Goal: Task Accomplishment & Management: Complete application form

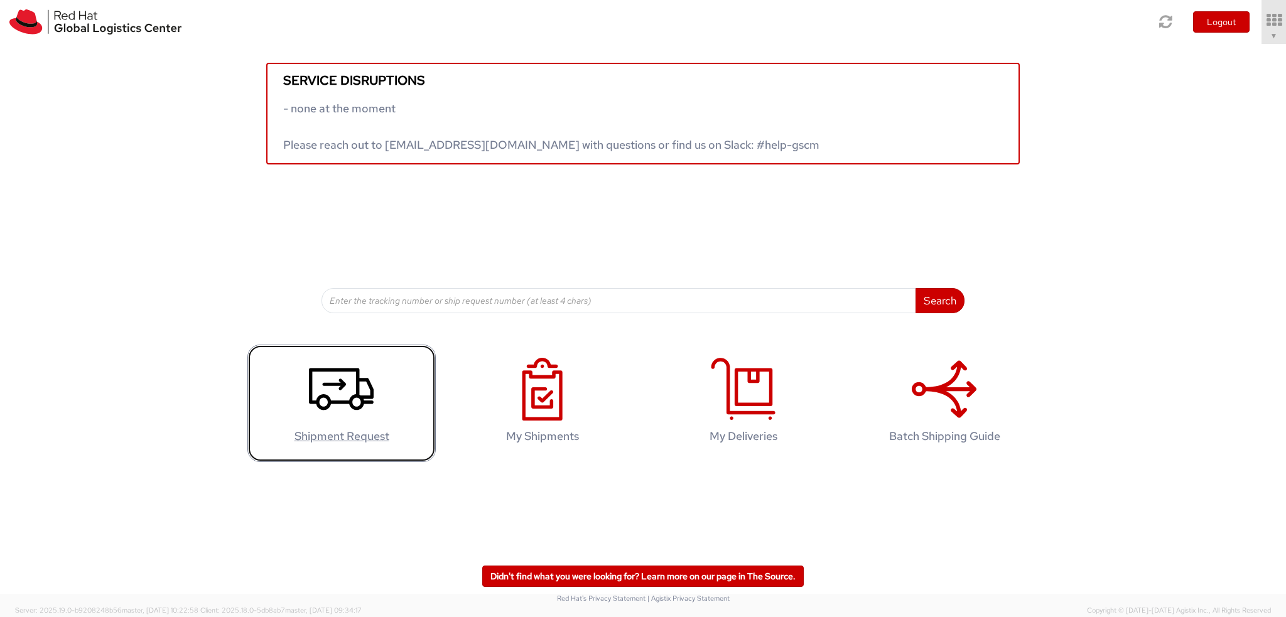
click at [357, 394] on use at bounding box center [341, 389] width 65 height 42
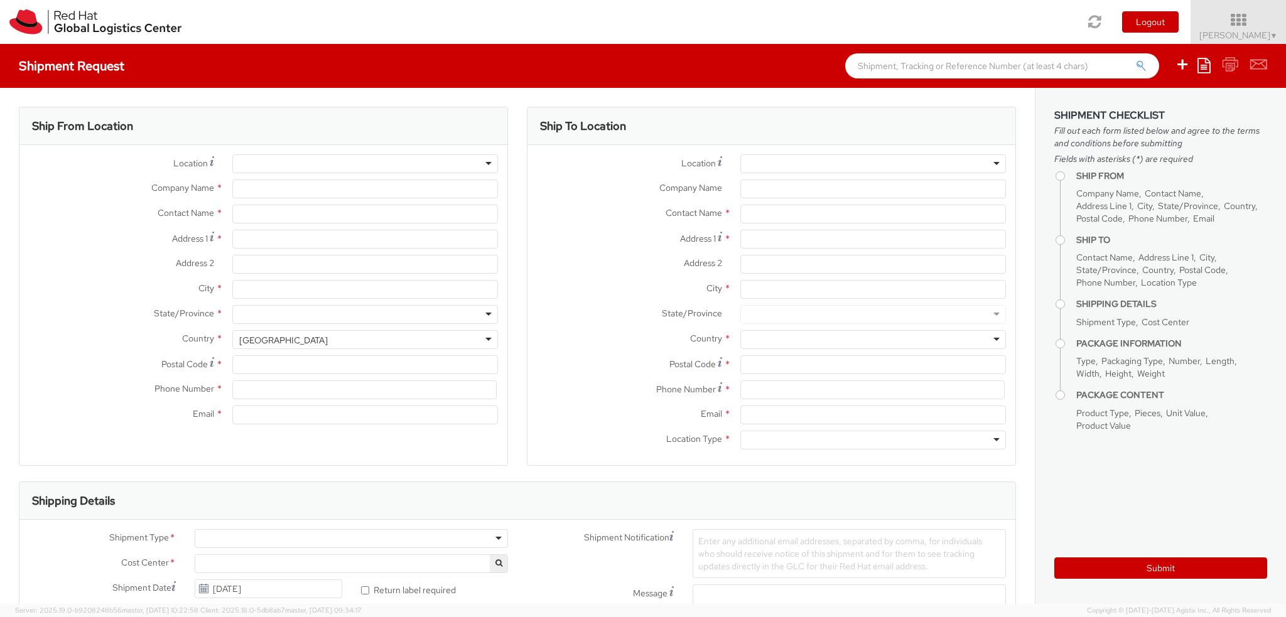
select select "813"
select select
click at [72, 224] on div "Contact Name *" at bounding box center [263, 217] width 488 height 25
click at [814, 215] on input "text" at bounding box center [874, 214] width 266 height 19
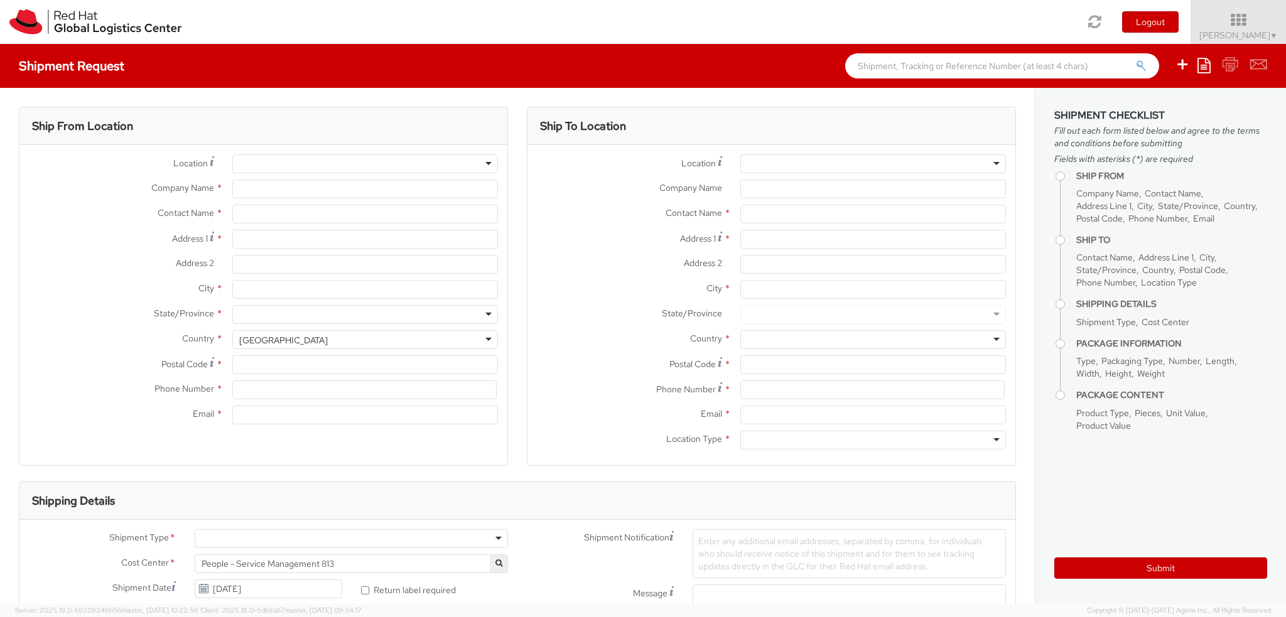
type input "Red Hat India Private Limited"
type input "[PERSON_NAME]"
type input "Bagmane [GEOGRAPHIC_DATA]"
type input "FL 10, [GEOGRAPHIC_DATA], [GEOGRAPHIC_DATA]"
type input "[GEOGRAPHIC_DATA]"
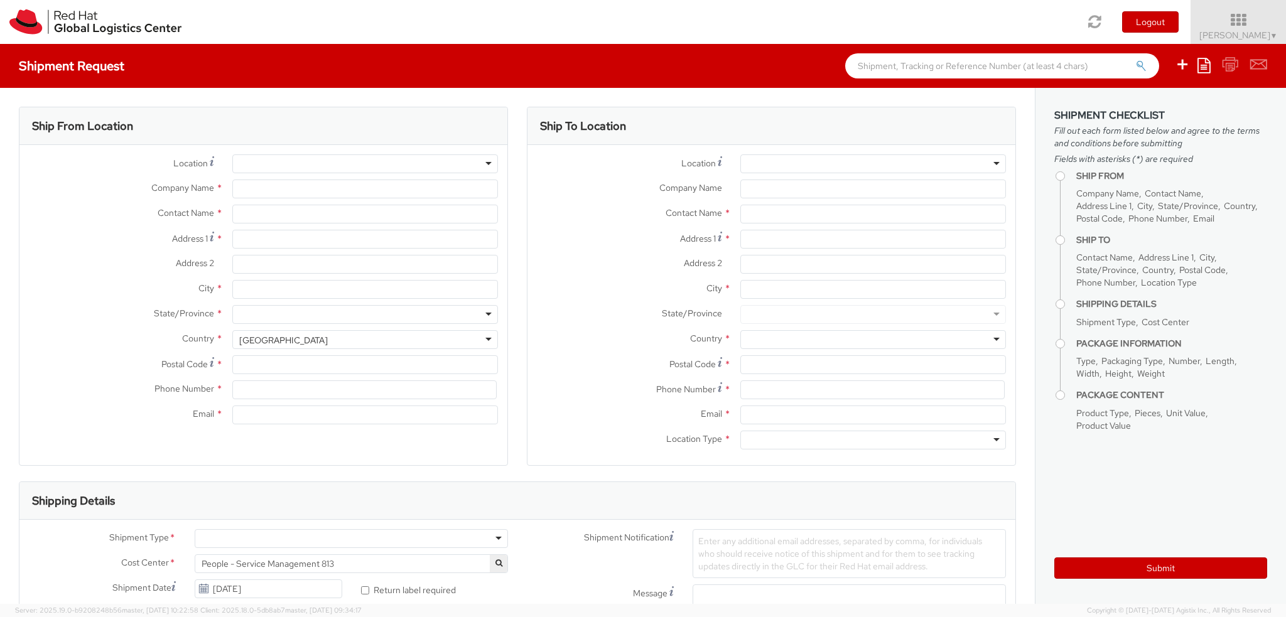
type input "560037"
type input "918067935000"
type input "[EMAIL_ADDRESS][DOMAIN_NAME]"
select select "CM"
select select "KGS"
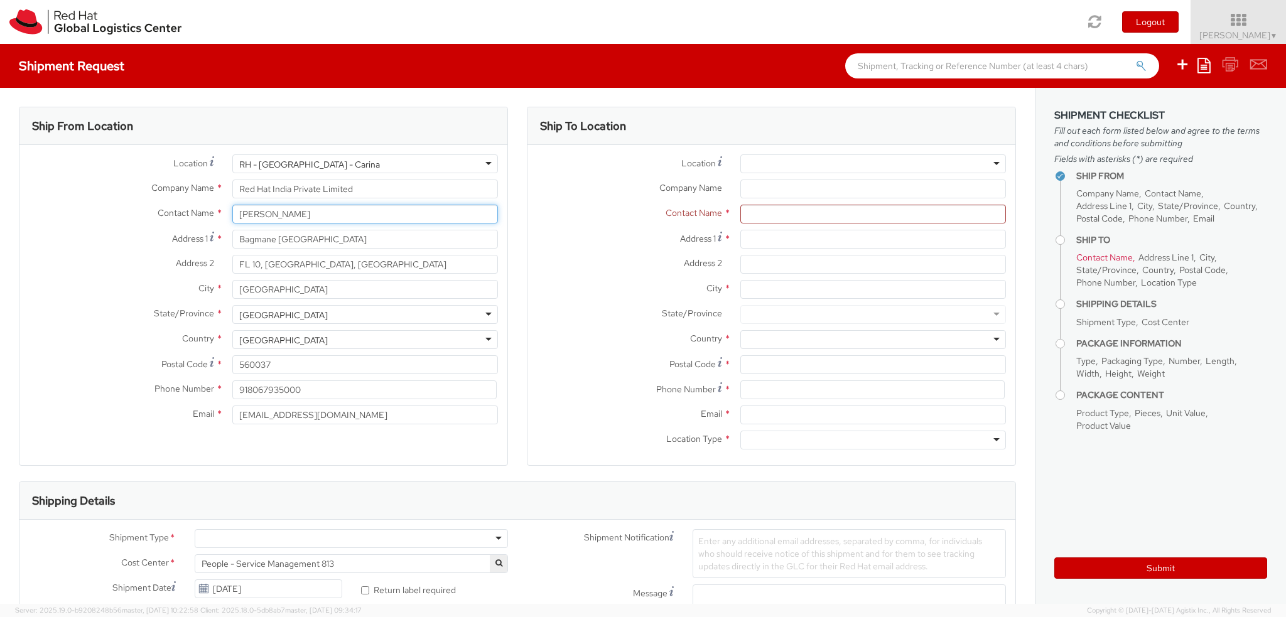
click at [299, 208] on input "[PERSON_NAME]" at bounding box center [365, 214] width 266 height 19
drag, startPoint x: 299, startPoint y: 208, endPoint x: 55, endPoint y: 190, distance: 244.4
click at [55, 190] on div "Location * [GEOGRAPHIC_DATA] - [GEOGRAPHIC_DATA] - Carina [GEOGRAPHIC_DATA] - […" at bounding box center [263, 293] width 488 height 276
type input "[PERSON_NAME]"
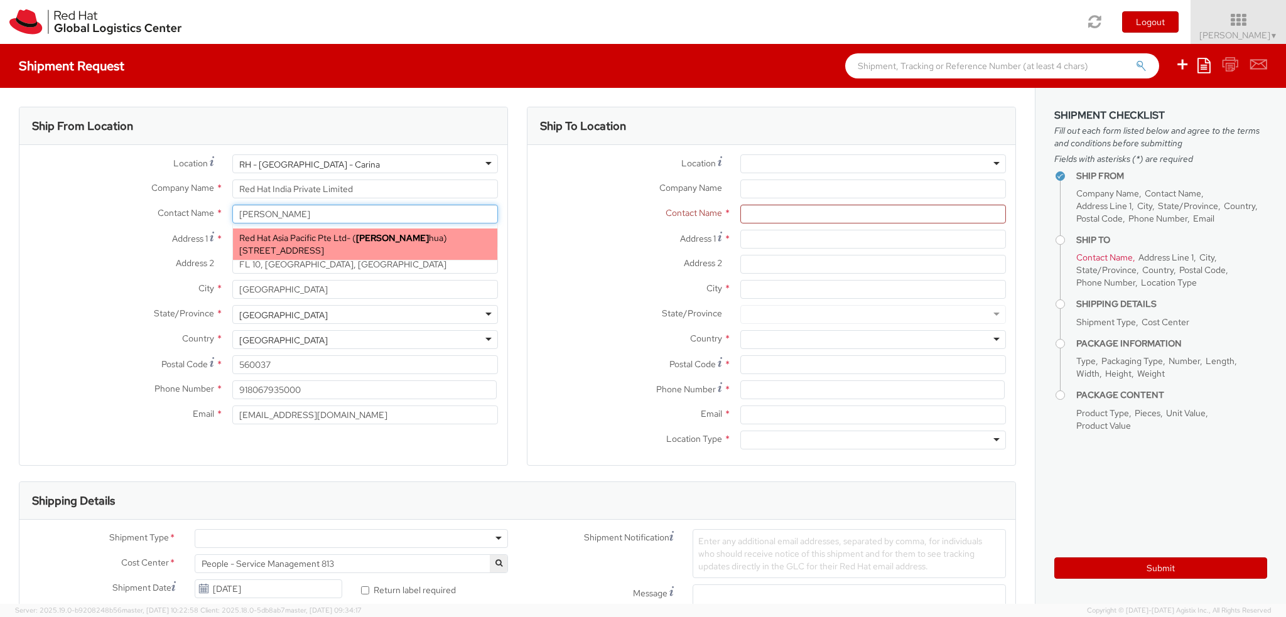
click at [314, 234] on span "Red Hat Asia Pacific Pte Ltd" at bounding box center [292, 237] width 107 height 11
type input "Red Hat Asia Pacific Pte Ltd"
type input "[PERSON_NAME]"
type input "[STREET_ADDRESS]"
type input "CapitaSpring"
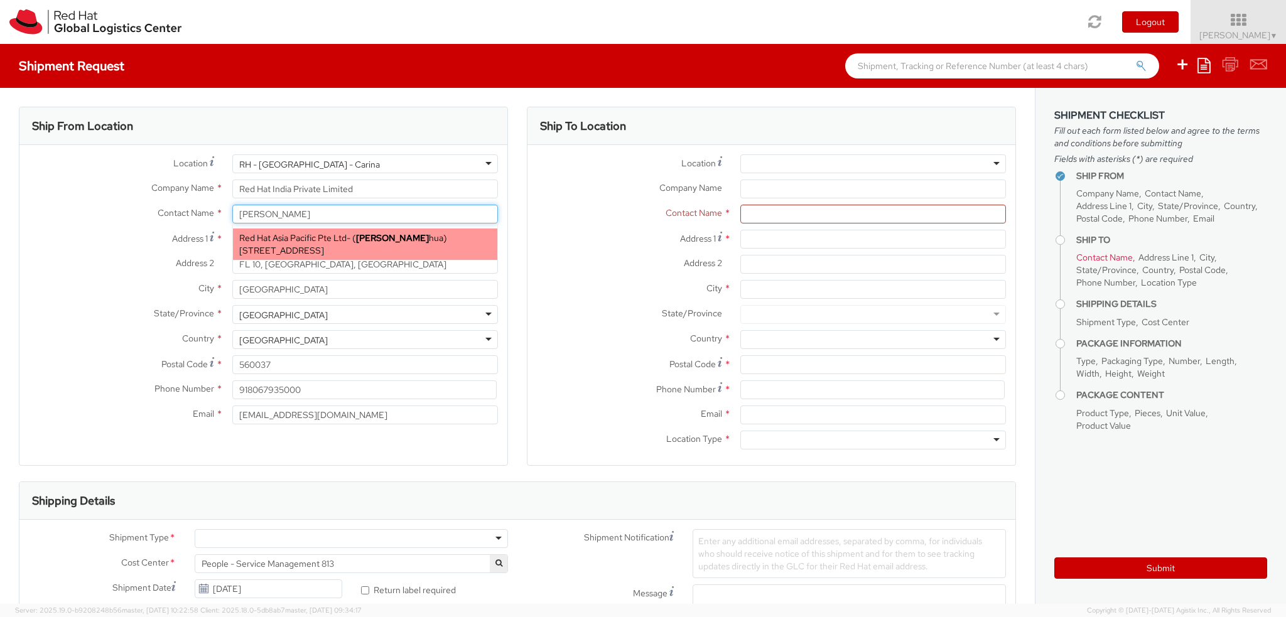
type input "[GEOGRAPHIC_DATA]"
type input "048948"
type input "[EMAIL_ADDRESS][DOMAIN_NAME]"
select select
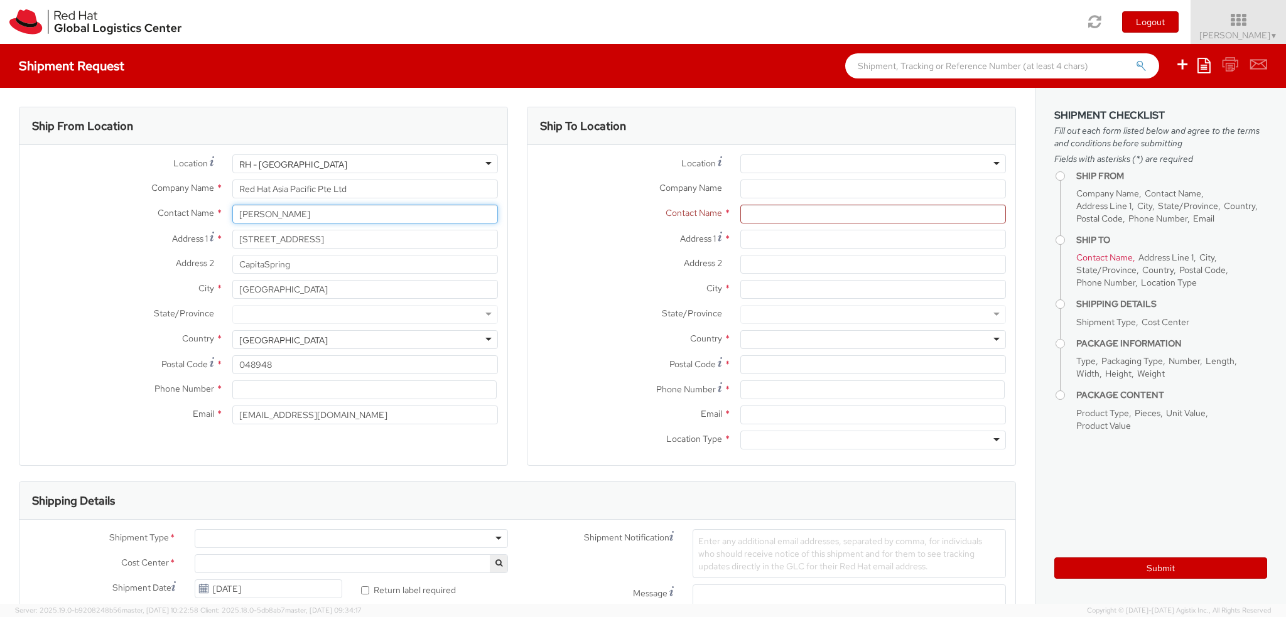
drag, startPoint x: 305, startPoint y: 220, endPoint x: 163, endPoint y: 218, distance: 141.4
click at [163, 218] on div "Contact Name * [PERSON_NAME] [PERSON_NAME] c Red Hat Asia Pacific Pte Ltd - ( […" at bounding box center [263, 214] width 488 height 19
type input "[PERSON_NAME]"
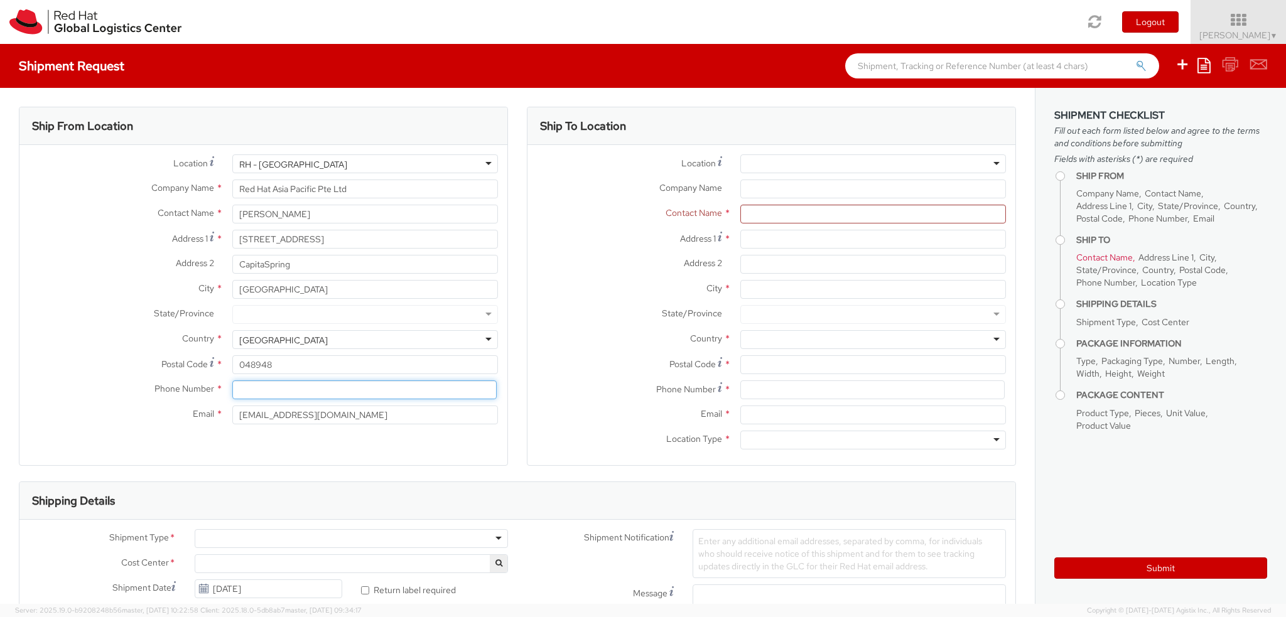
click at [281, 394] on input at bounding box center [364, 390] width 264 height 19
paste input "[PHONE_NUMBER]"
click at [241, 386] on input "[PHONE_NUMBER]" at bounding box center [364, 390] width 264 height 19
type input "[PHONE_NUMBER]"
click at [789, 215] on input "text" at bounding box center [874, 214] width 266 height 19
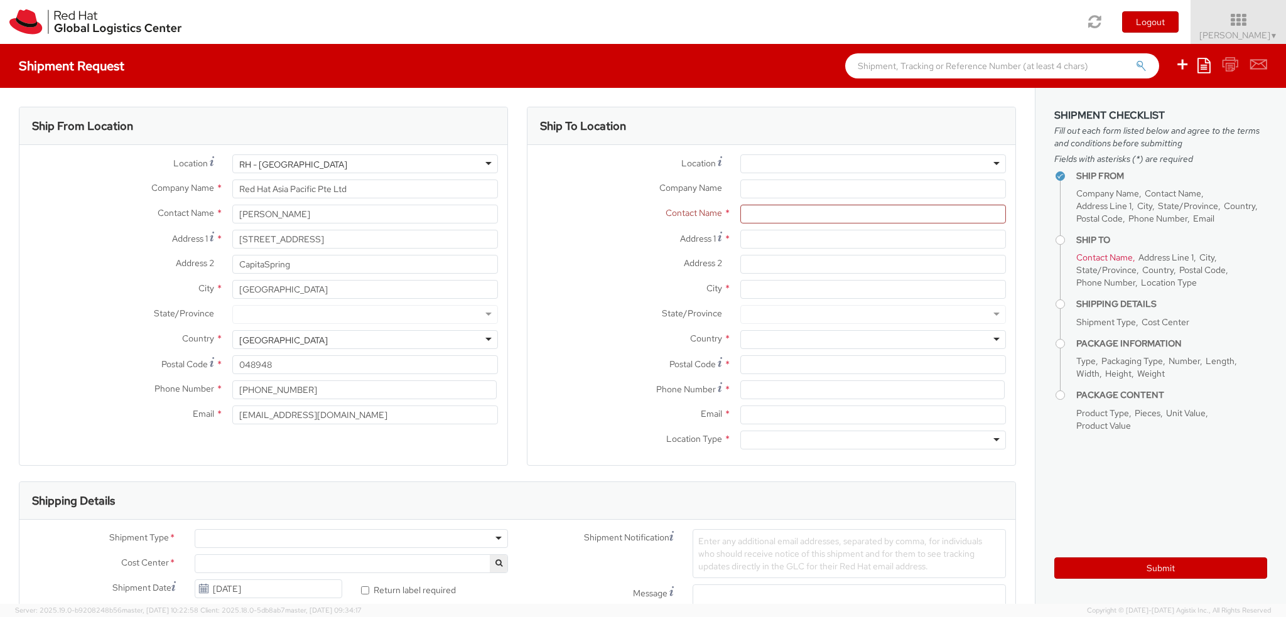
click at [781, 174] on div "Location * [GEOGRAPHIC_DATA] - [GEOGRAPHIC_DATA] - [GEOGRAPHIC_DATA] [GEOGRAPHI…" at bounding box center [772, 167] width 488 height 25
click at [781, 190] on input "Company Name *" at bounding box center [874, 189] width 266 height 19
click at [741, 214] on input "text" at bounding box center [874, 214] width 266 height 19
click at [824, 211] on input "text" at bounding box center [874, 214] width 266 height 19
paste input "[PERSON_NAME]"
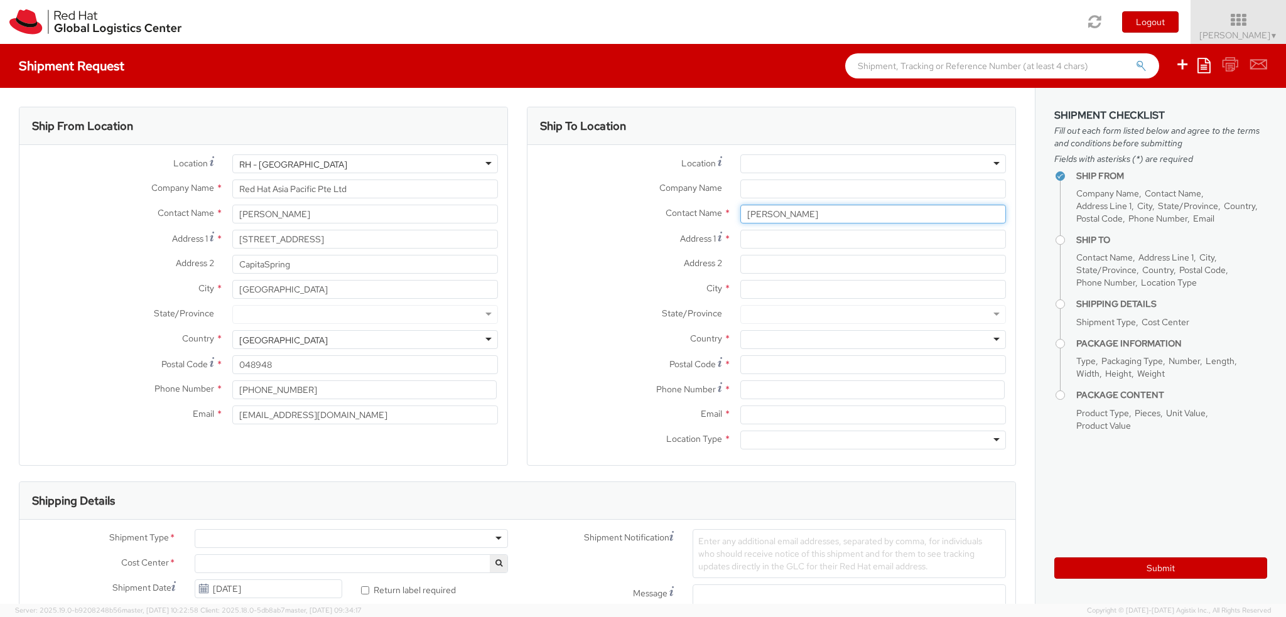
click at [804, 215] on input "[PERSON_NAME]" at bounding box center [874, 214] width 266 height 19
type input "[PERSON_NAME]"
click at [824, 169] on div at bounding box center [874, 164] width 266 height 19
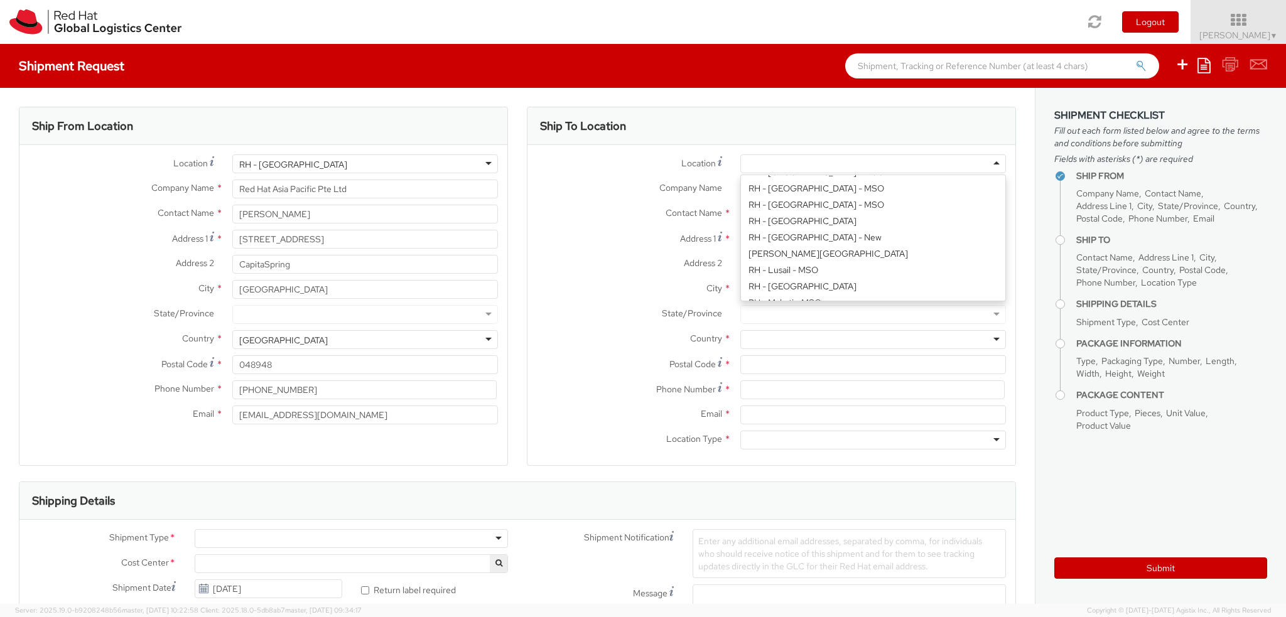
scroll to position [1131, 0]
type input "Red Hat Philippines Software Solutions C"
type input "[STREET_ADDRESS]"
type input "[GEOGRAPHIC_DATA], [GEOGRAPHIC_DATA]"
type input "MAKATI"
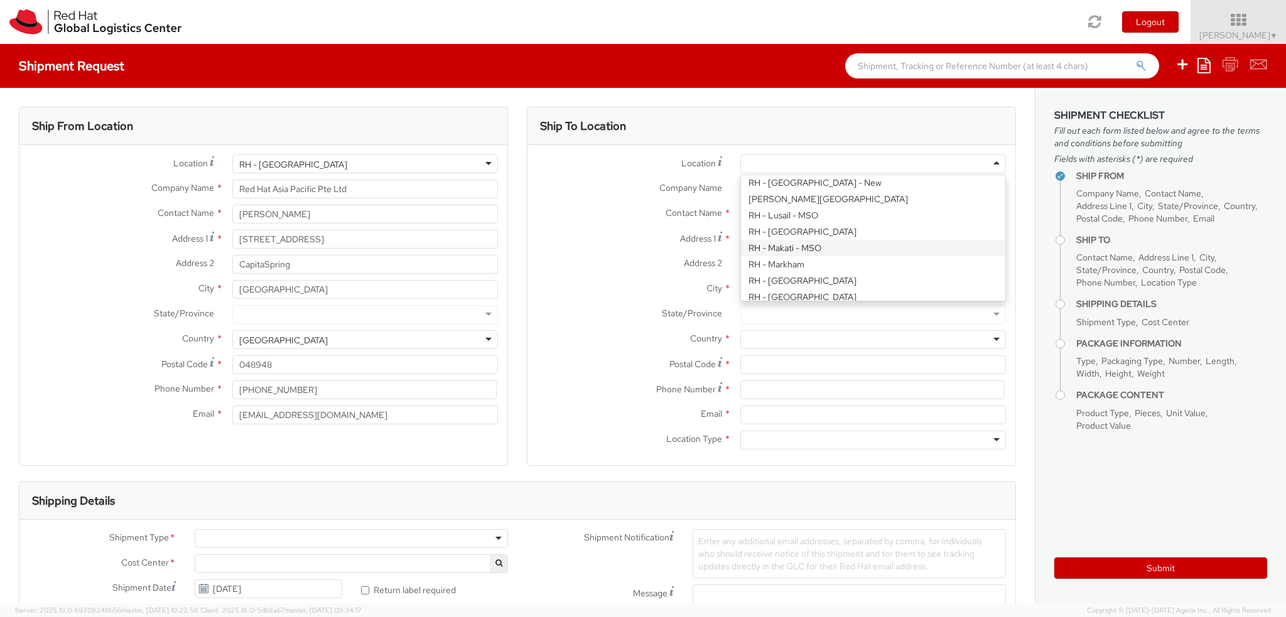
type input "1210"
select select "813"
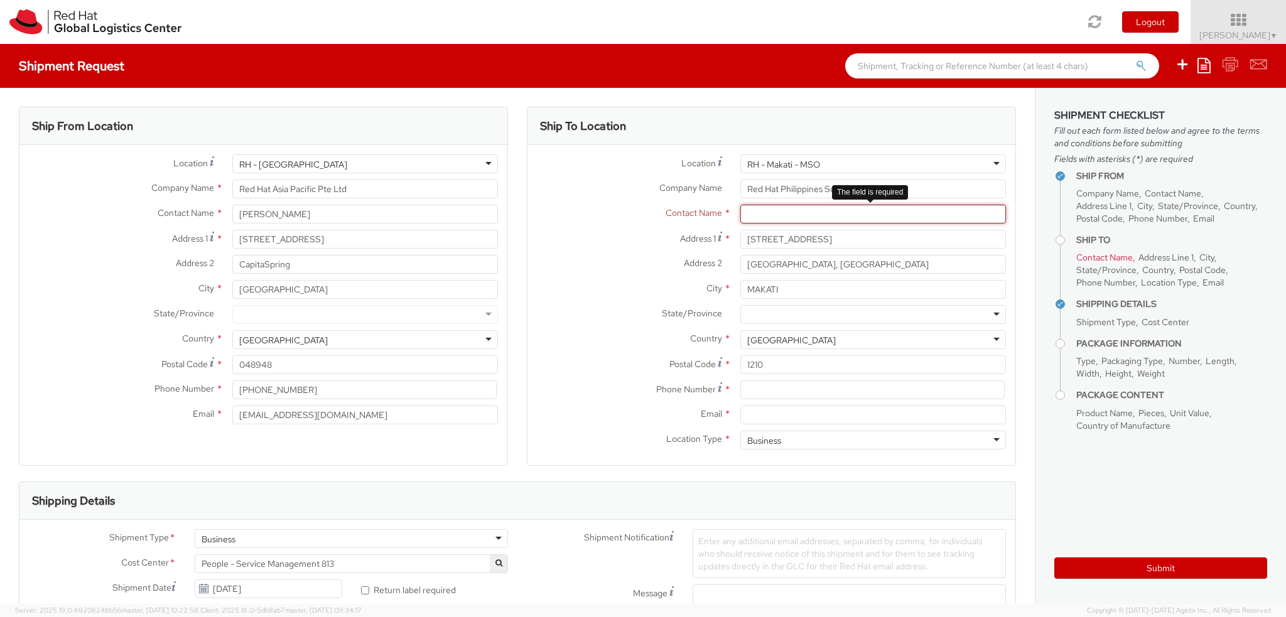
click at [783, 215] on input "text" at bounding box center [874, 214] width 266 height 19
paste input "[PERSON_NAME]"
type input "[PERSON_NAME]"
click at [766, 316] on div at bounding box center [874, 314] width 266 height 19
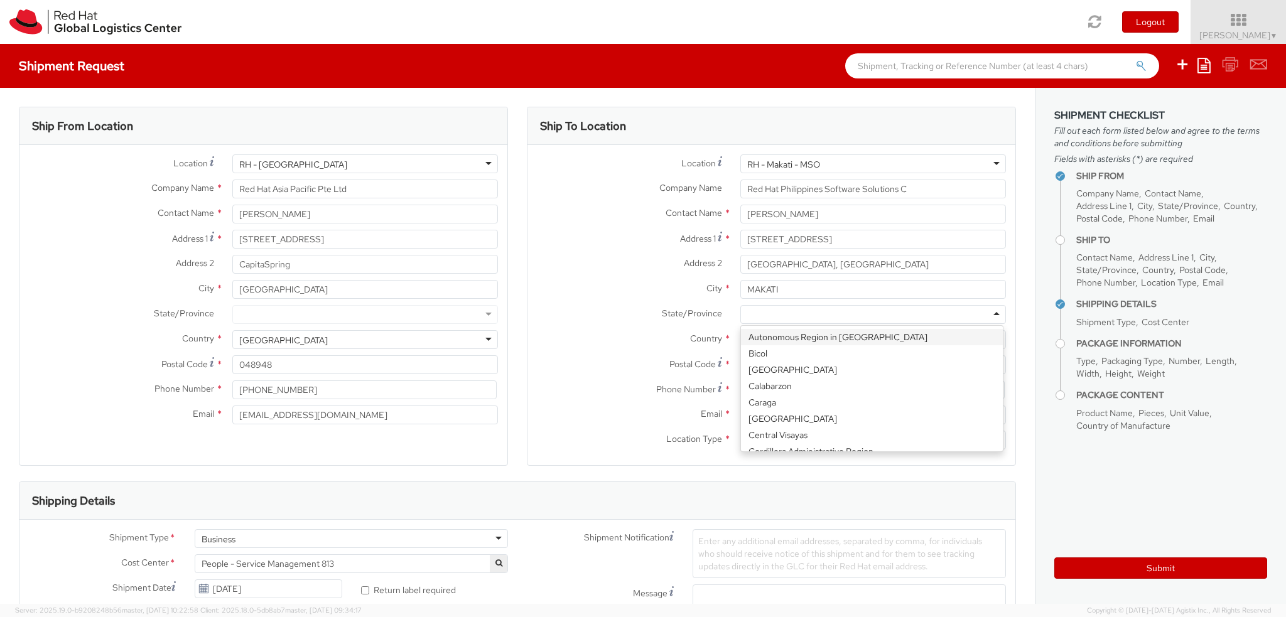
click at [641, 326] on div "State/Province * Autonomous Region in [GEOGRAPHIC_DATA] [GEOGRAPHIC_DATA] [GEOG…" at bounding box center [772, 317] width 488 height 25
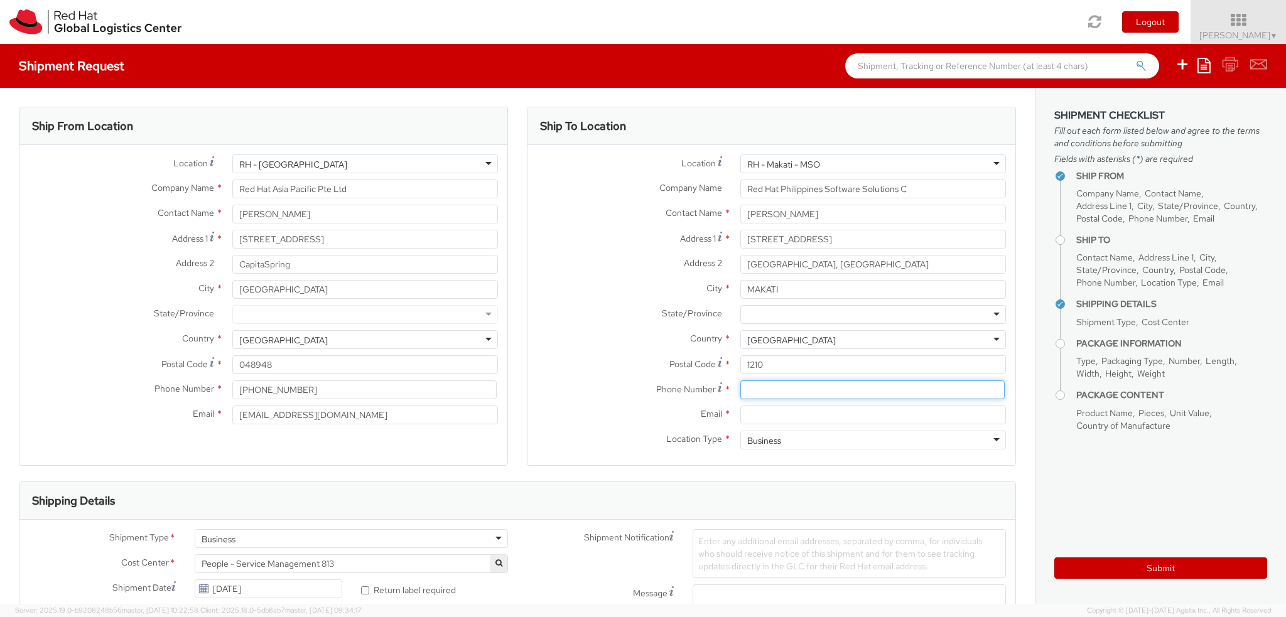
click at [771, 384] on input at bounding box center [873, 390] width 264 height 19
paste input "[PHONE_NUMBER]"
click at [762, 391] on input "[PHONE_NUMBER]" at bounding box center [873, 390] width 264 height 19
click at [776, 391] on input "[PHONE_NUMBER]" at bounding box center [873, 390] width 264 height 19
click at [789, 388] on input "[PHONE_NUMBER]" at bounding box center [873, 390] width 264 height 19
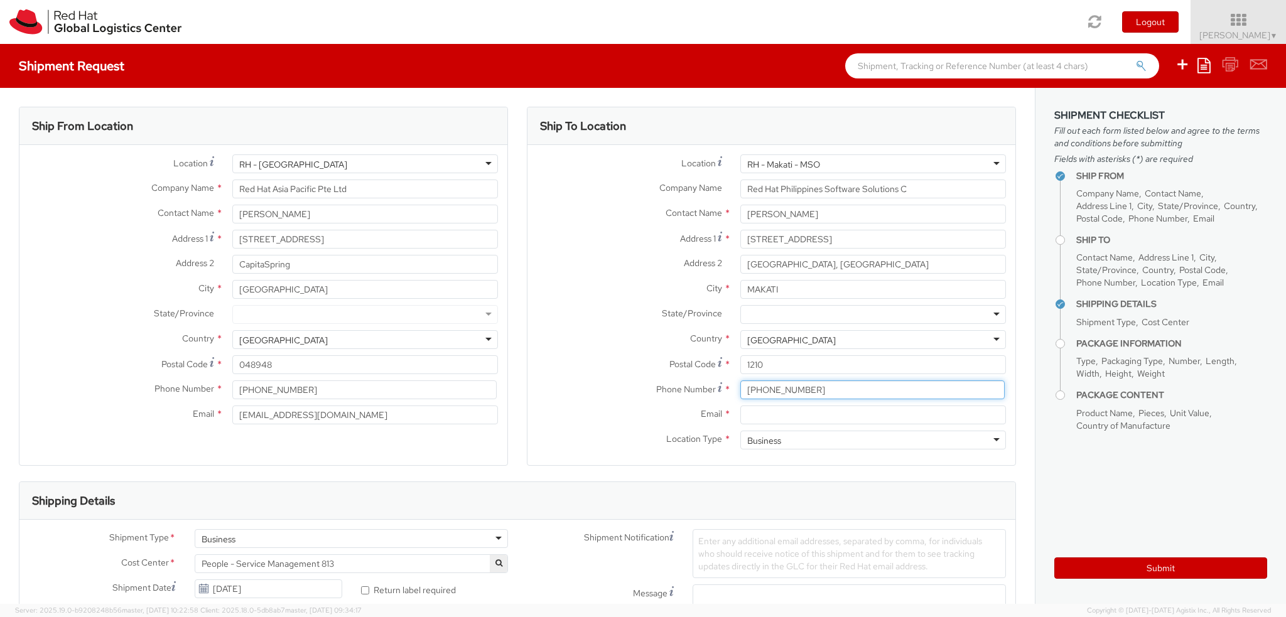
type input "[PHONE_NUMBER]"
click at [761, 408] on input "Email *" at bounding box center [874, 415] width 266 height 19
paste input "[EMAIL_ADDRESS][DOMAIN_NAME]"
type input "[EMAIL_ADDRESS][DOMAIN_NAME]"
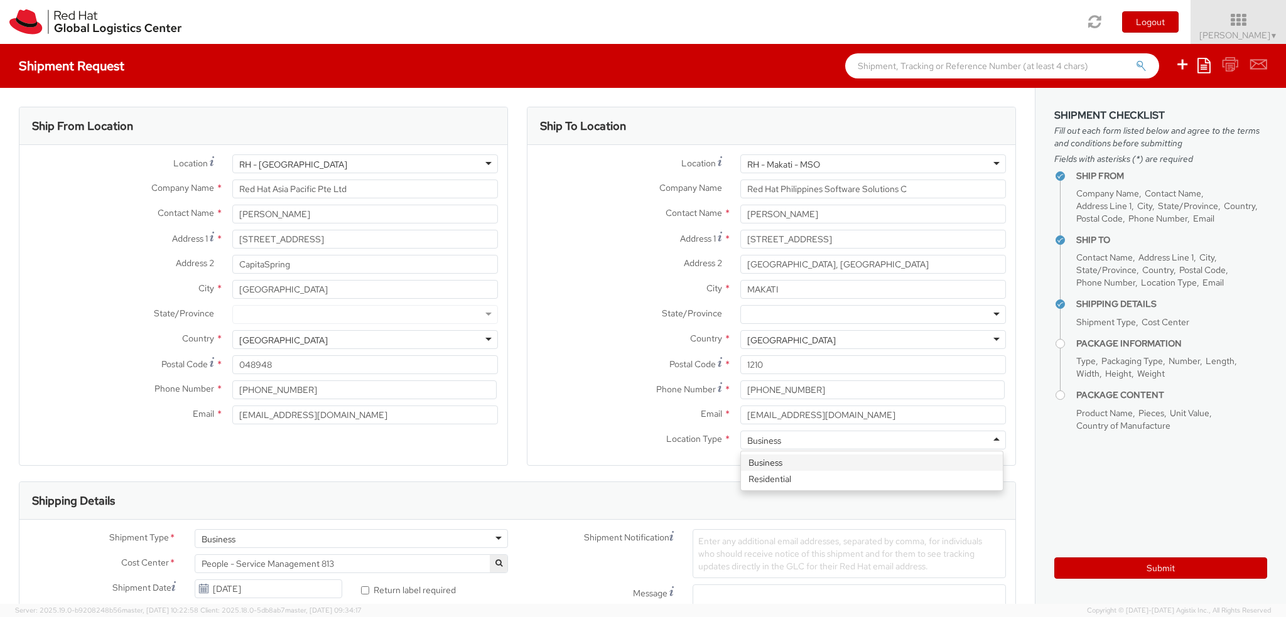
click at [810, 442] on div "Business" at bounding box center [874, 440] width 266 height 19
click at [495, 337] on div "[GEOGRAPHIC_DATA] [GEOGRAPHIC_DATA] [GEOGRAPHIC_DATA] [GEOGRAPHIC_DATA] [GEOGRA…" at bounding box center [365, 339] width 285 height 19
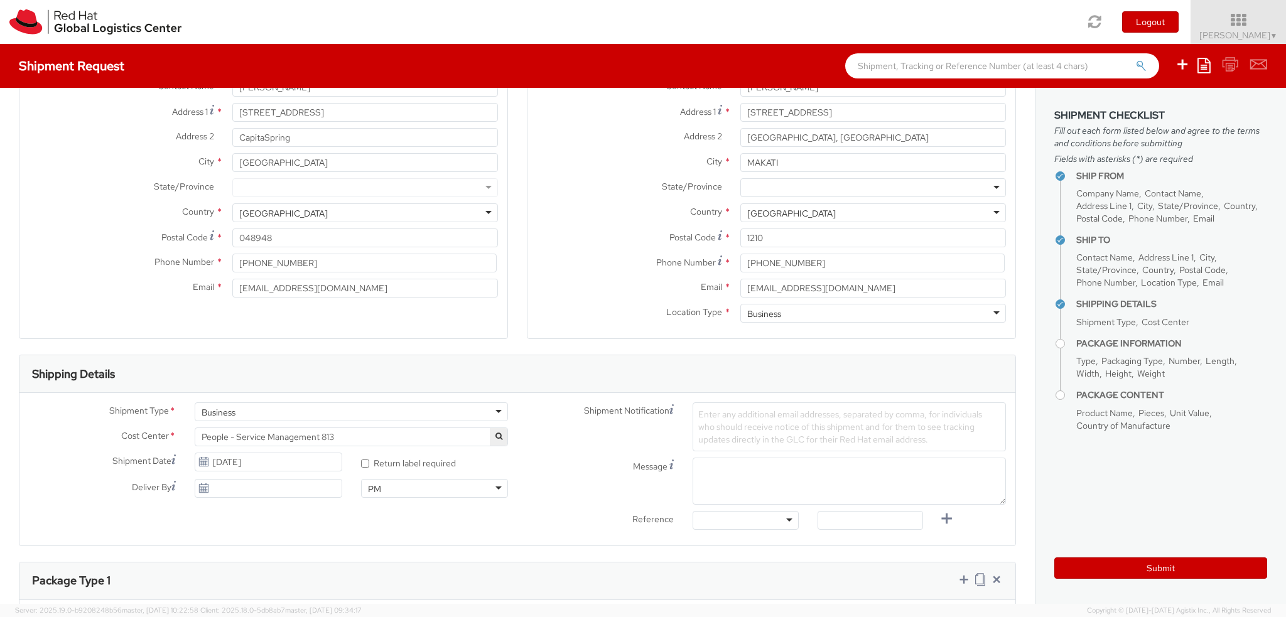
scroll to position [188, 0]
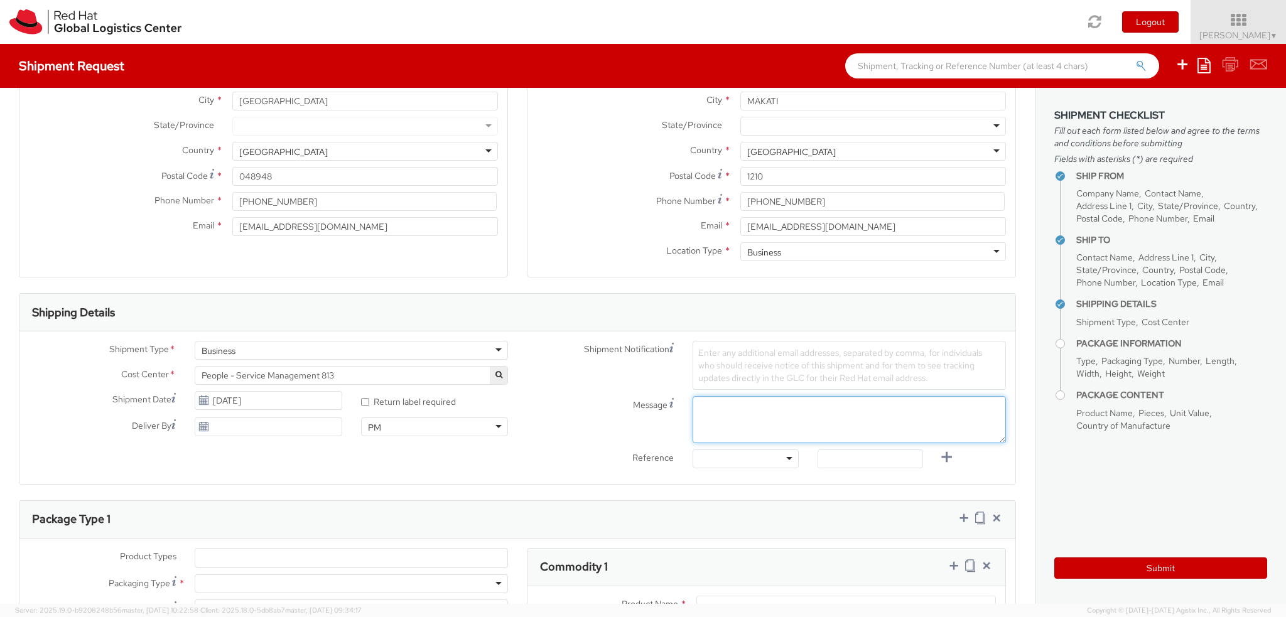
click at [720, 412] on textarea "Message" at bounding box center [849, 419] width 313 height 47
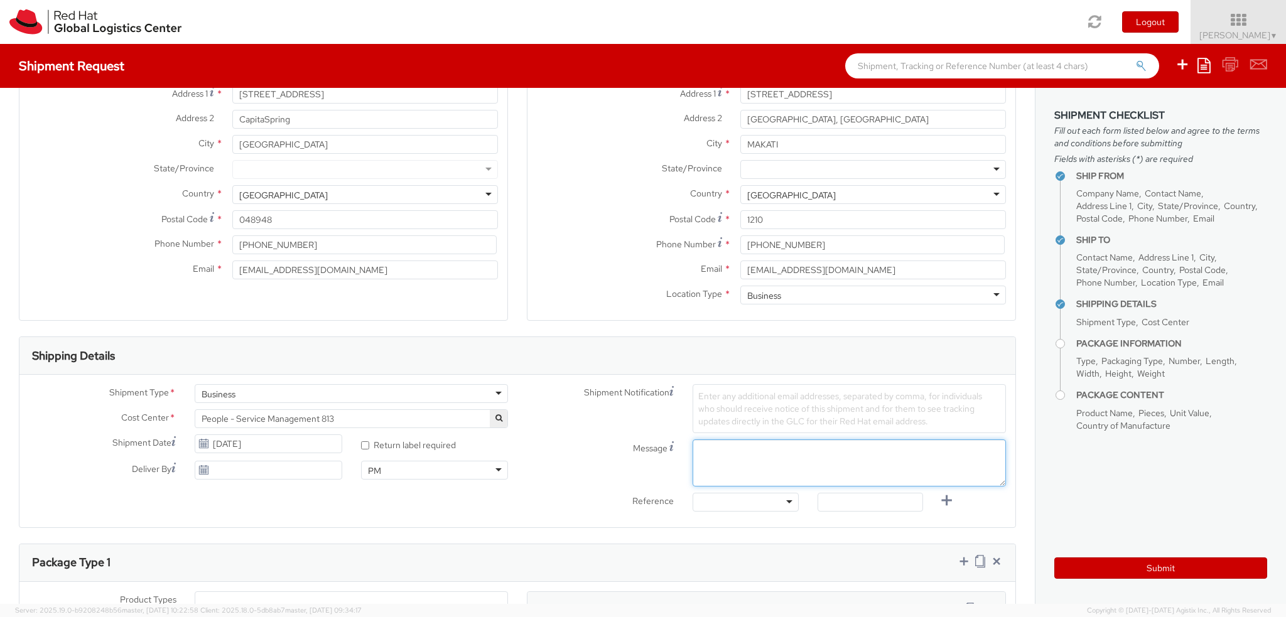
scroll to position [63, 0]
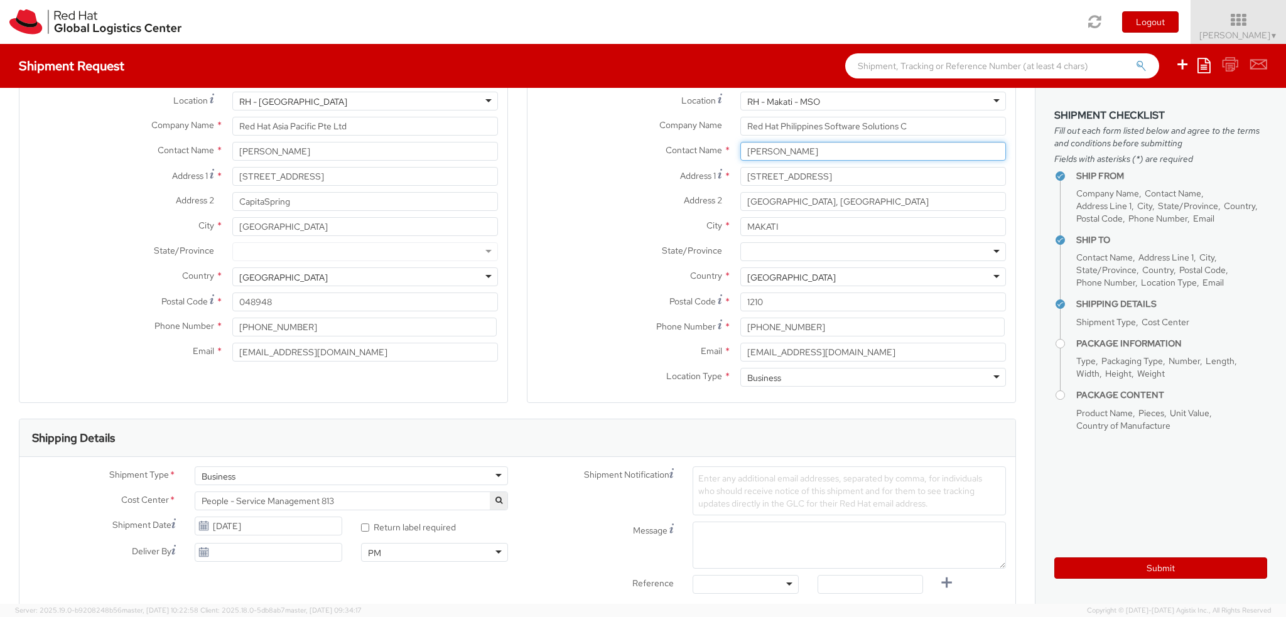
click at [781, 156] on input "[PERSON_NAME]" at bounding box center [874, 151] width 266 height 19
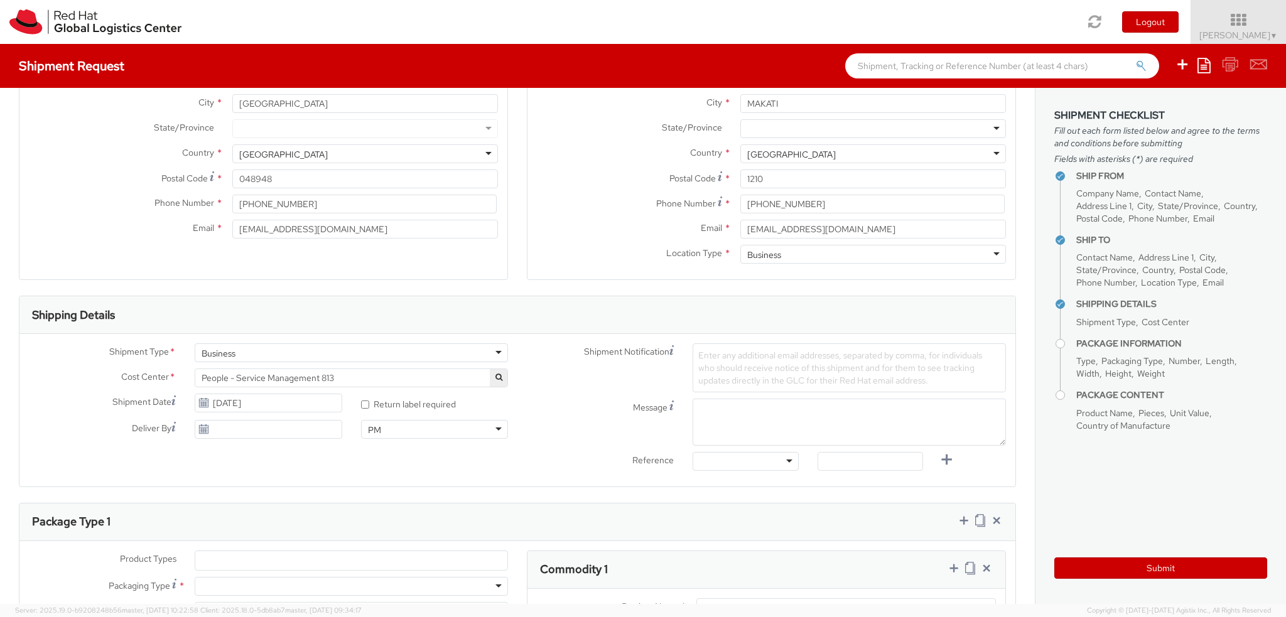
scroll to position [188, 0]
click at [759, 433] on textarea "Message" at bounding box center [849, 419] width 313 height 47
paste textarea "[PERSON_NAME]"
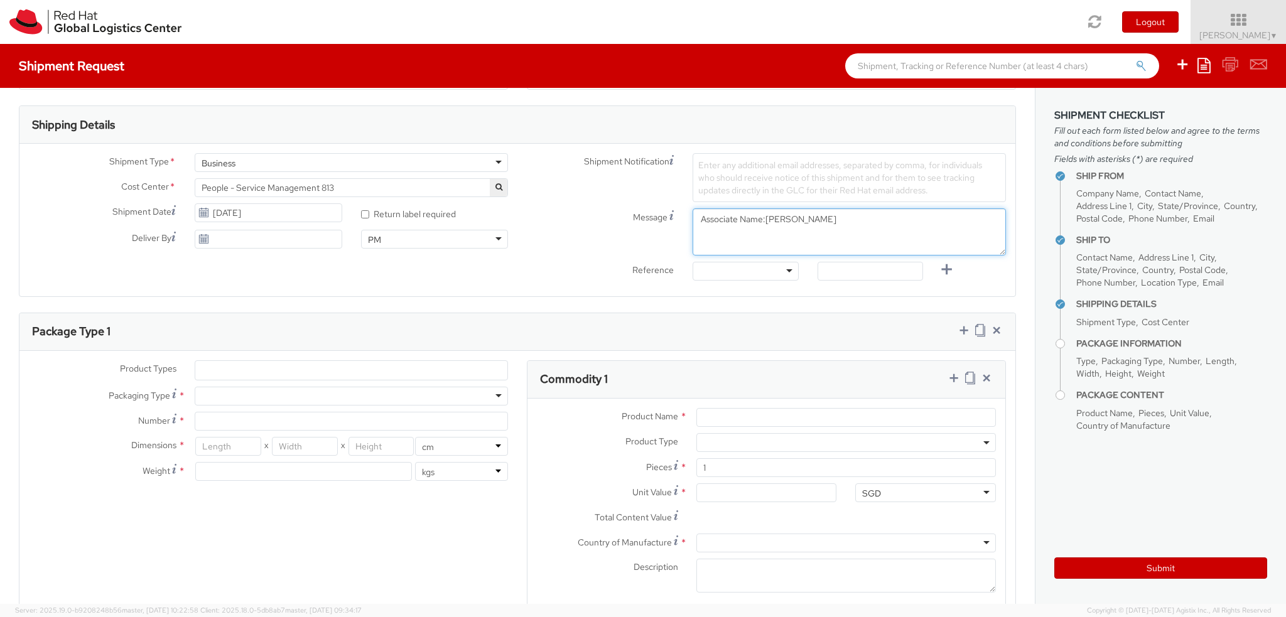
scroll to position [377, 0]
type textarea "Associate Name:[PERSON_NAME]"
click at [290, 399] on div at bounding box center [351, 395] width 313 height 19
type input "1"
type input "24.13"
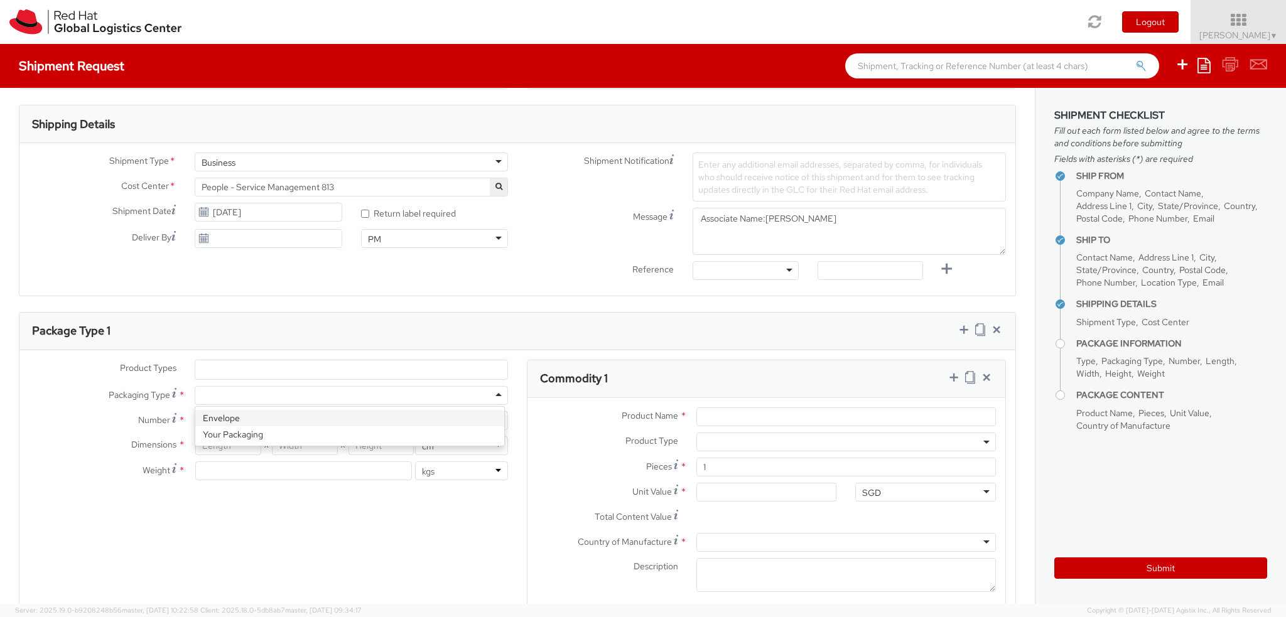
type input "31.75"
type input "0.64"
type input "0.5"
click at [310, 215] on input "[DATE]" at bounding box center [268, 212] width 147 height 19
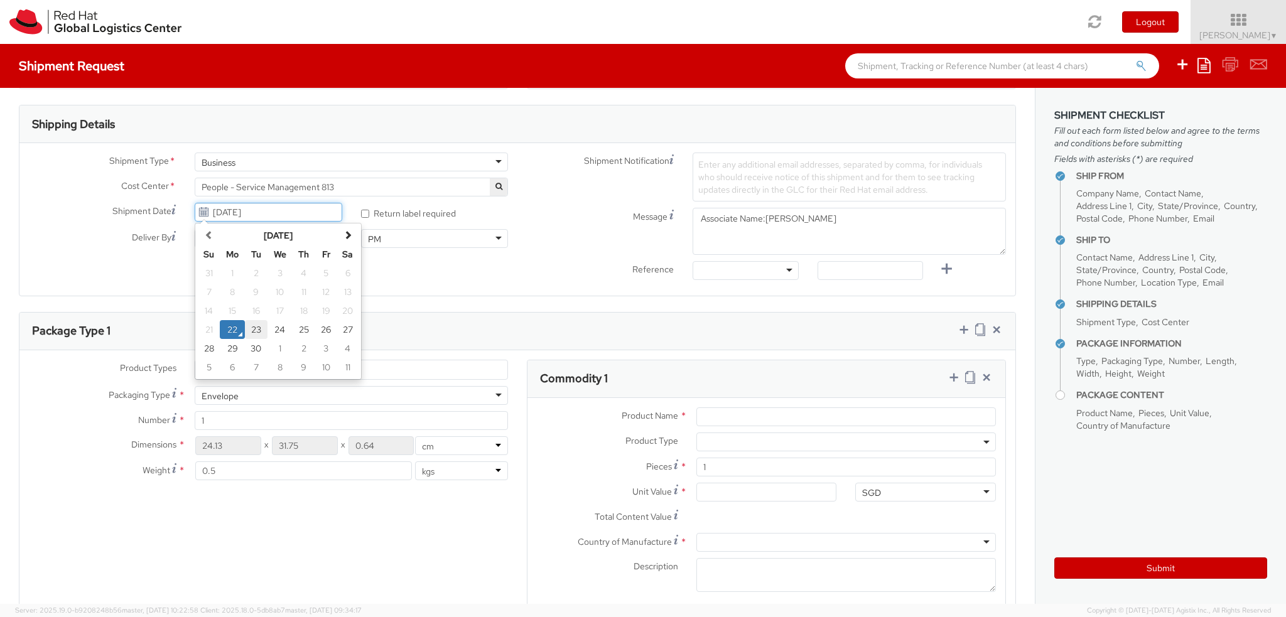
click at [254, 329] on td "23" at bounding box center [256, 329] width 23 height 19
type input "[DATE]"
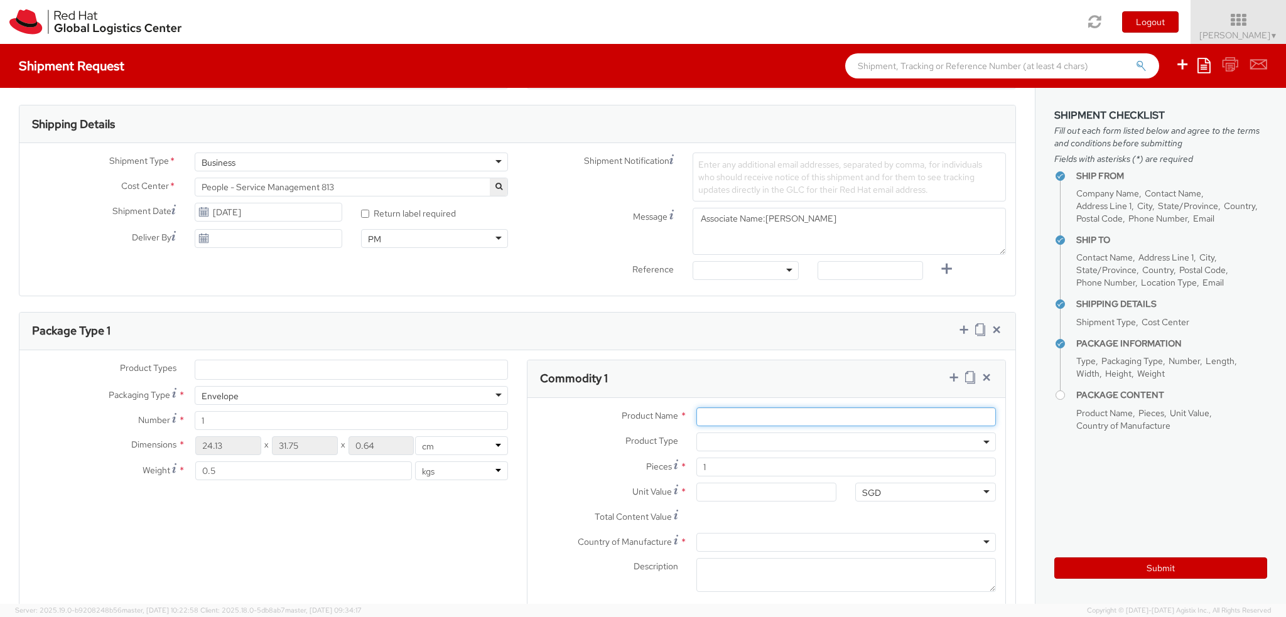
click at [760, 415] on input "Product Name *" at bounding box center [847, 417] width 300 height 19
paste input "Red Hat Employee Security ID Badge"
type input "Red Hat Employee Security ID Badge"
click at [702, 483] on input "Unit Value *" at bounding box center [767, 492] width 141 height 19
type input "3.00"
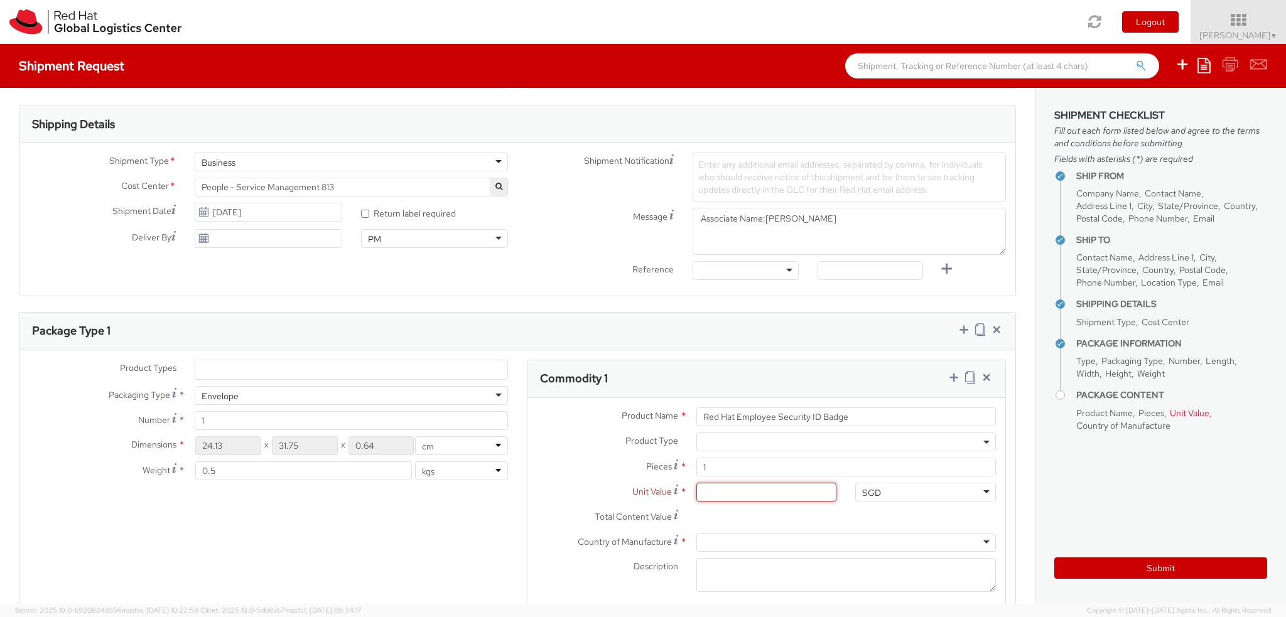
type input "3.00"
type input "3.60"
type input "3.68"
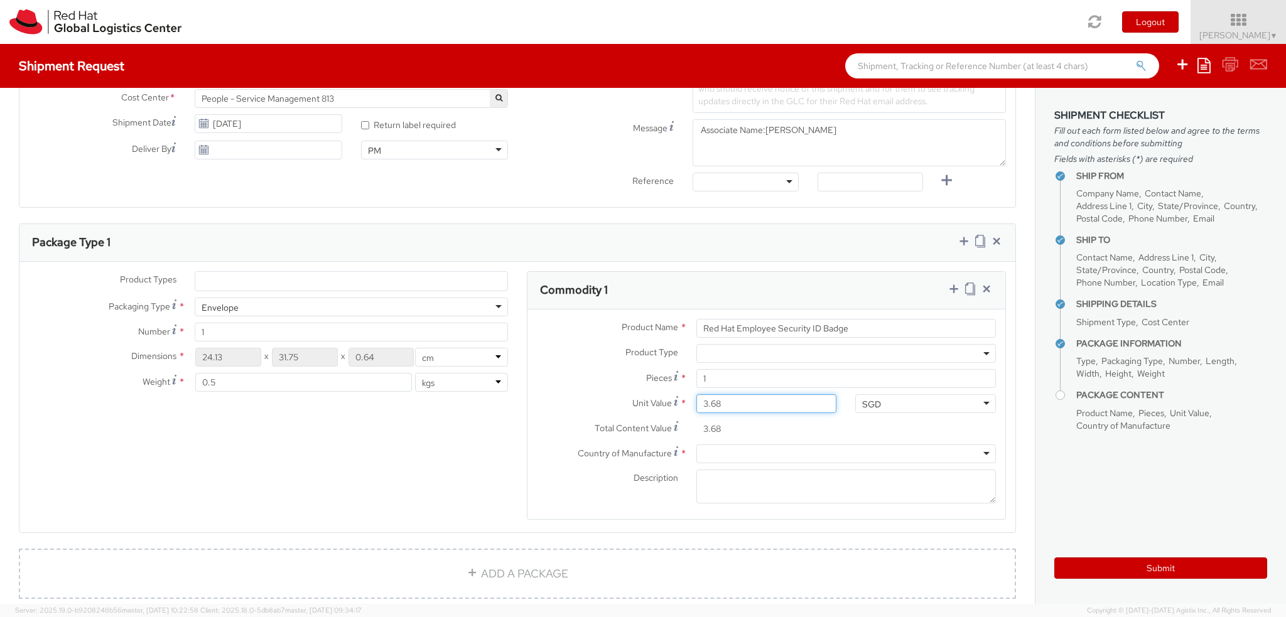
scroll to position [565, 0]
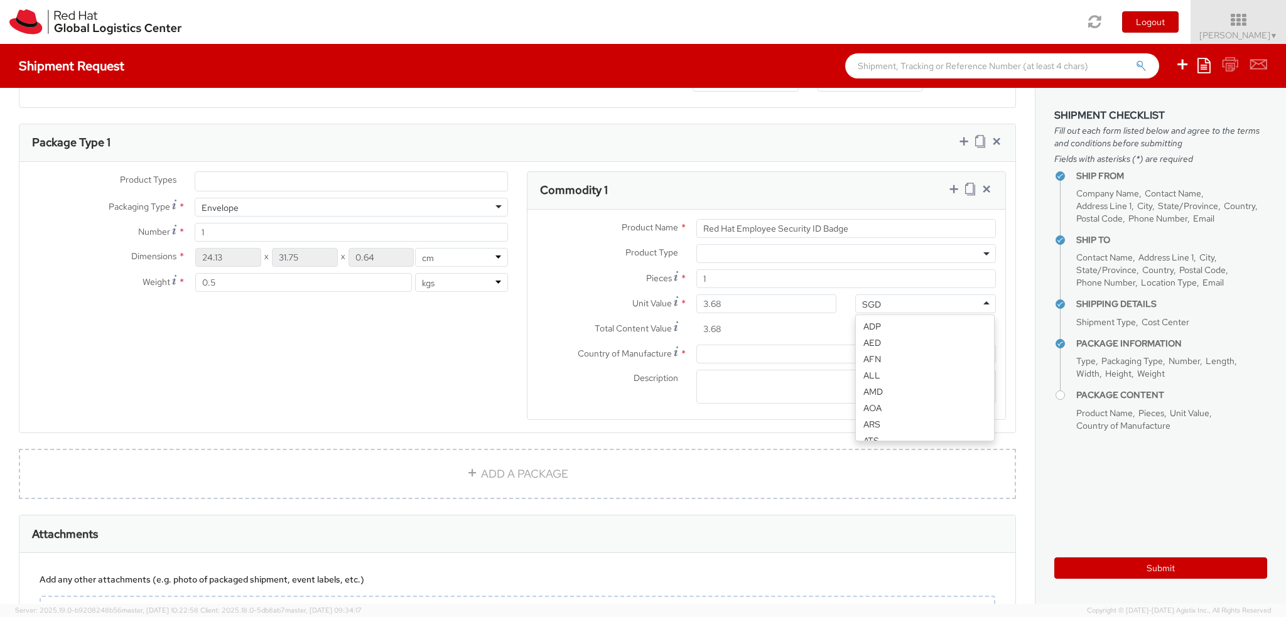
click at [909, 295] on div "SGD" at bounding box center [926, 304] width 141 height 19
type input "usd"
drag, startPoint x: 887, startPoint y: 323, endPoint x: 872, endPoint y: 352, distance: 32.6
click at [785, 364] on div "Country of Manufacture * [GEOGRAPHIC_DATA] [GEOGRAPHIC_DATA] [GEOGRAPHIC_DATA] …" at bounding box center [767, 357] width 478 height 25
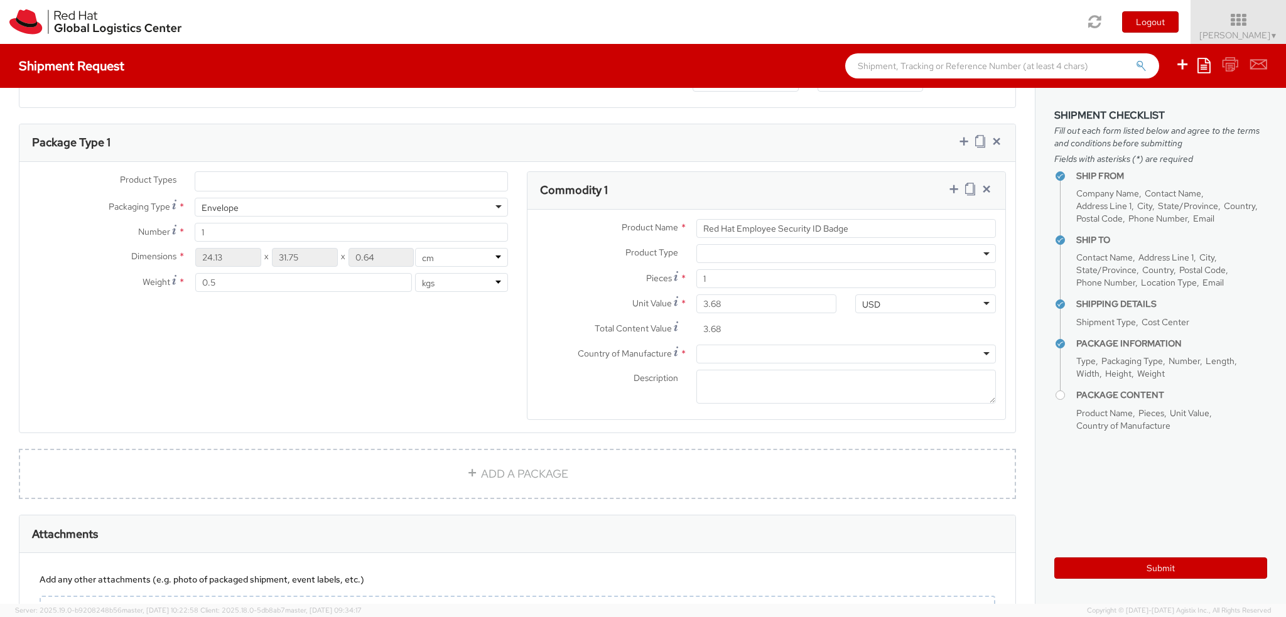
click at [786, 357] on div at bounding box center [847, 354] width 300 height 19
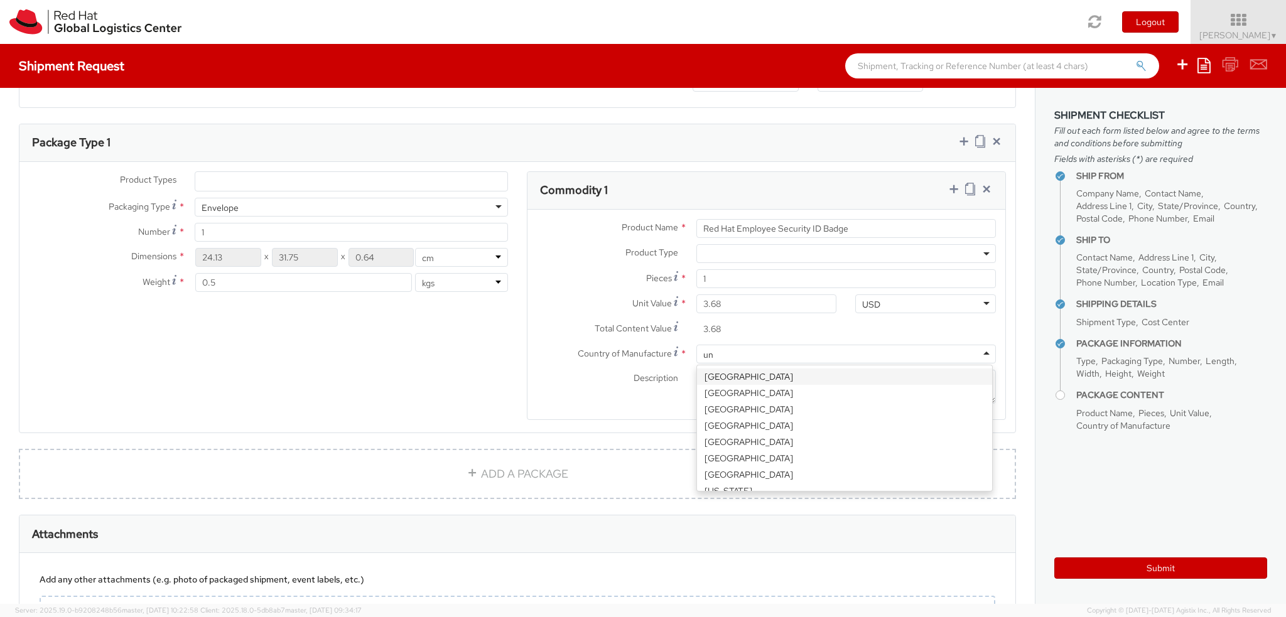
type input "uni"
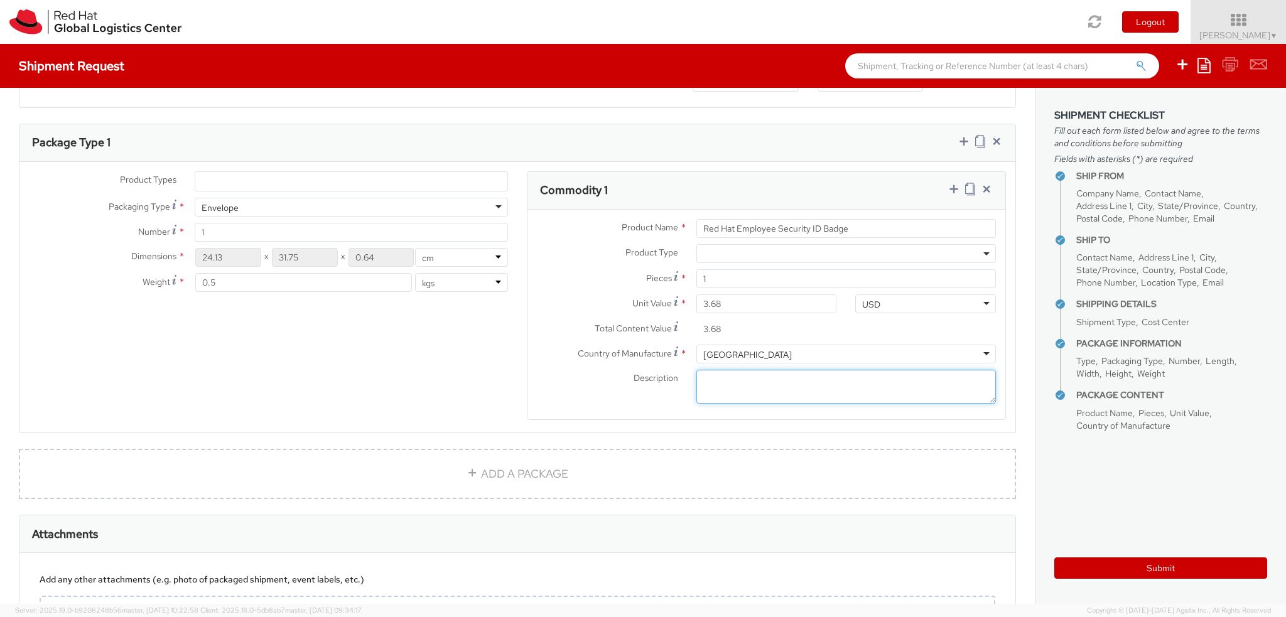
click at [717, 379] on textarea "Description *" at bounding box center [847, 387] width 300 height 35
paste textarea "Produced Internally - personalized (Sample - not for resale, value for customs …"
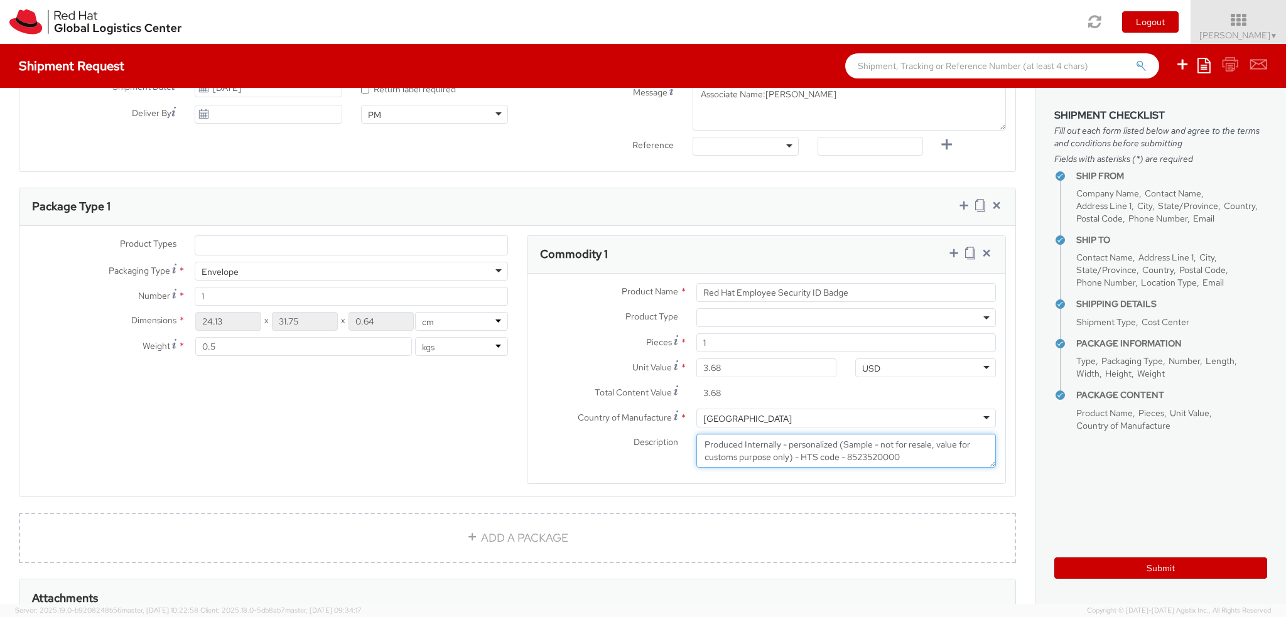
scroll to position [440, 0]
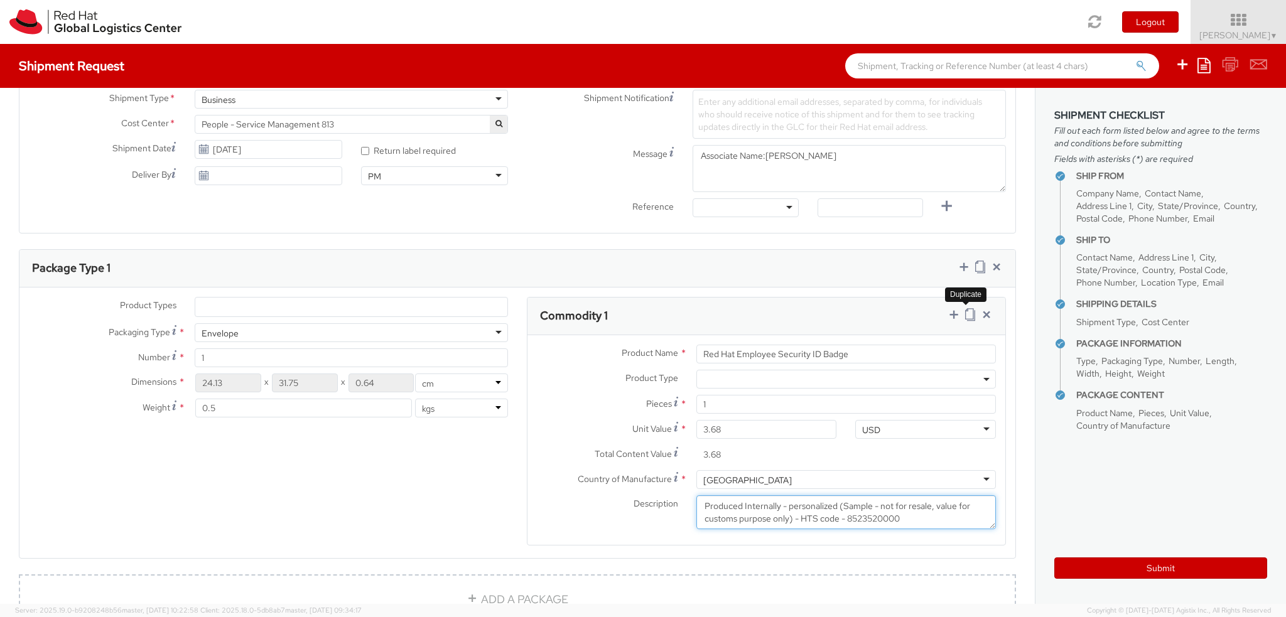
type textarea "Produced Internally - personalized (Sample - not for resale, value for customs …"
click at [965, 312] on icon at bounding box center [970, 314] width 10 height 13
select select
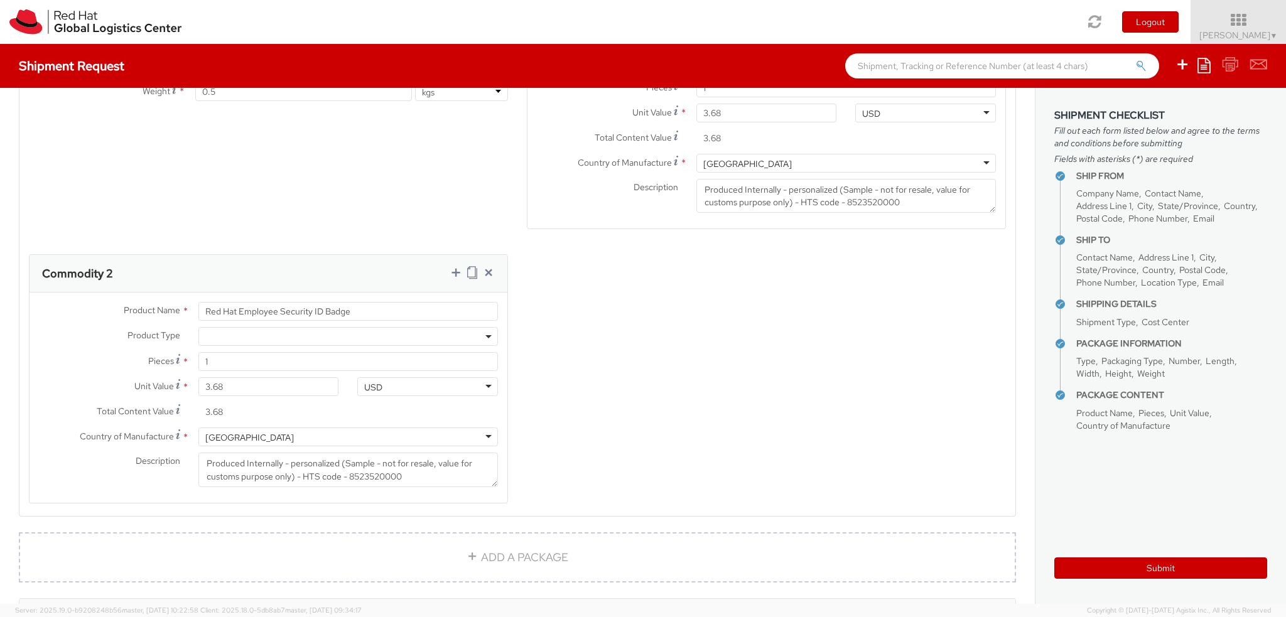
scroll to position [817, 0]
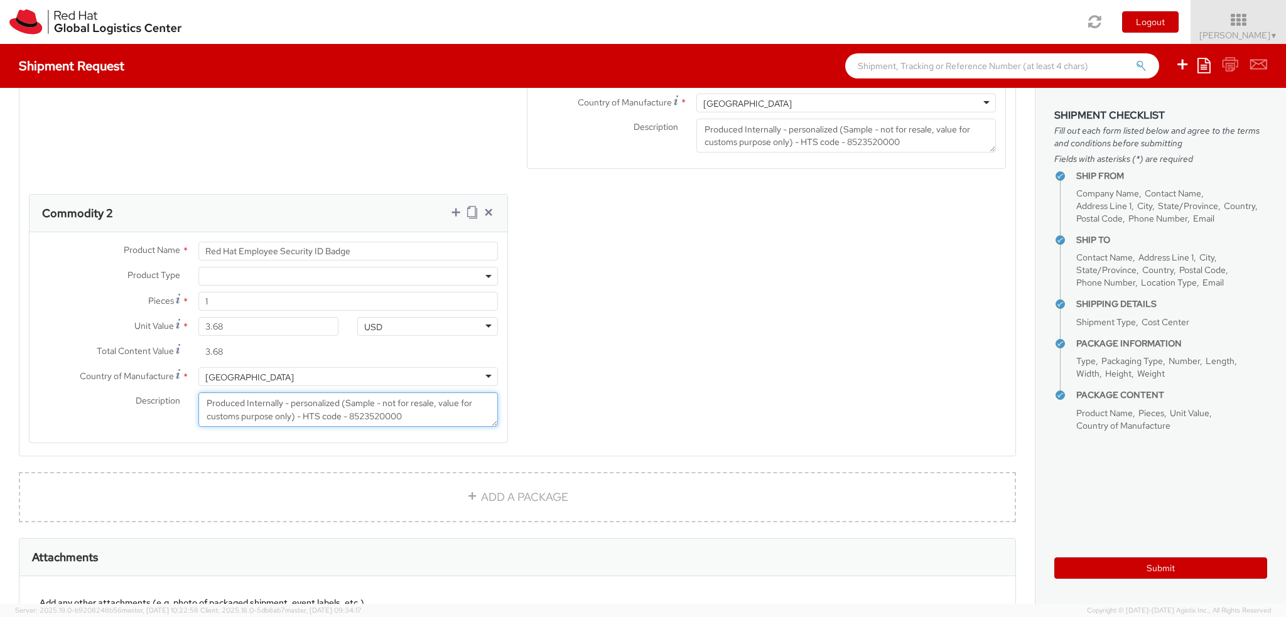
drag, startPoint x: 416, startPoint y: 420, endPoint x: 105, endPoint y: 388, distance: 313.3
click at [105, 388] on div "Country of Manufacture * [GEOGRAPHIC_DATA] [GEOGRAPHIC_DATA] [GEOGRAPHIC_DATA] …" at bounding box center [269, 400] width 478 height 66
paste textarea "Badge Reel- Clip w/ reel (Sample - not for resale, value for customs purpose on…"
drag, startPoint x: 300, startPoint y: 404, endPoint x: 41, endPoint y: 384, distance: 260.2
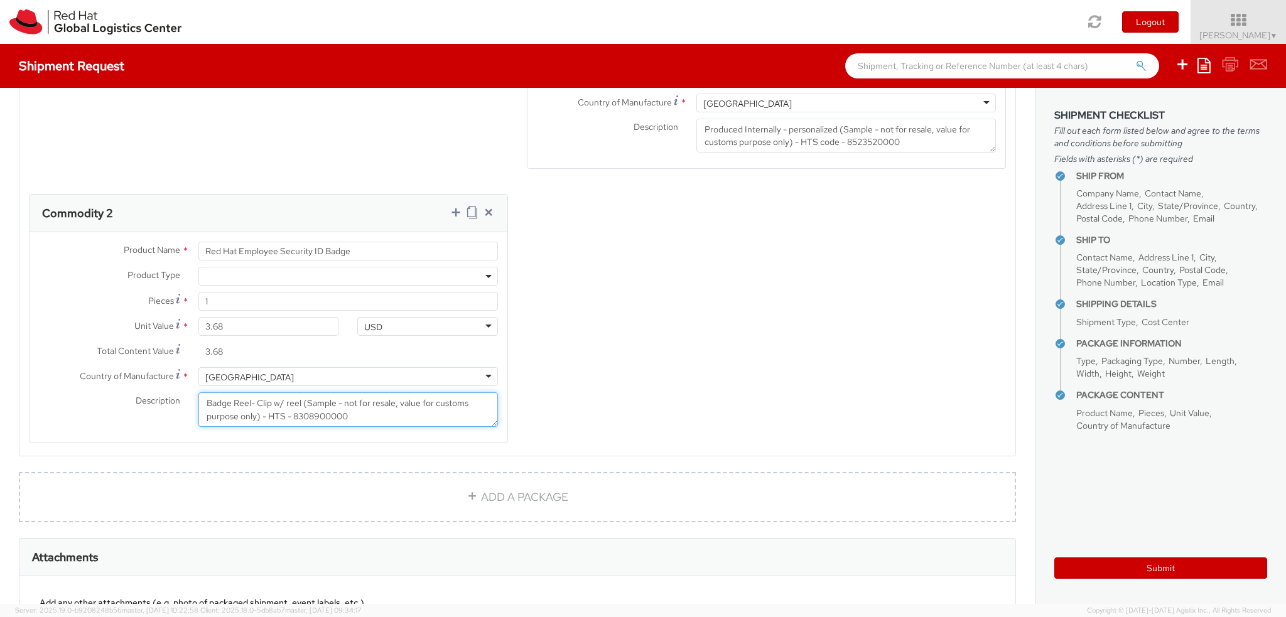
click at [41, 384] on div "Country of Manufacture * [GEOGRAPHIC_DATA] [GEOGRAPHIC_DATA] [GEOGRAPHIC_DATA] …" at bounding box center [269, 400] width 478 height 66
type textarea "(Sample - not for resale, value for customs purpose only) - HTS - 8308900000"
click at [302, 253] on input "Red Hat Employee Security ID Badge" at bounding box center [348, 251] width 300 height 19
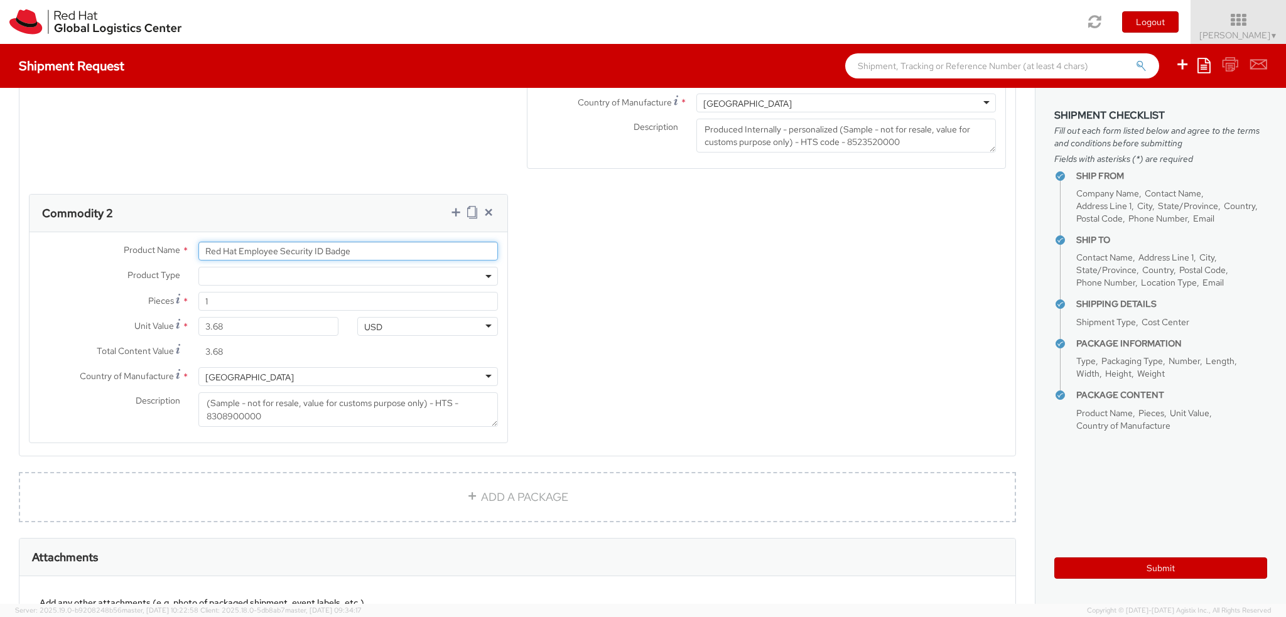
paste input "Badge Reel- Clip w/ reel"
type input "Badge Reel- Clip w/ reel"
drag, startPoint x: 251, startPoint y: 329, endPoint x: 0, endPoint y: 320, distance: 251.4
type input "0.00"
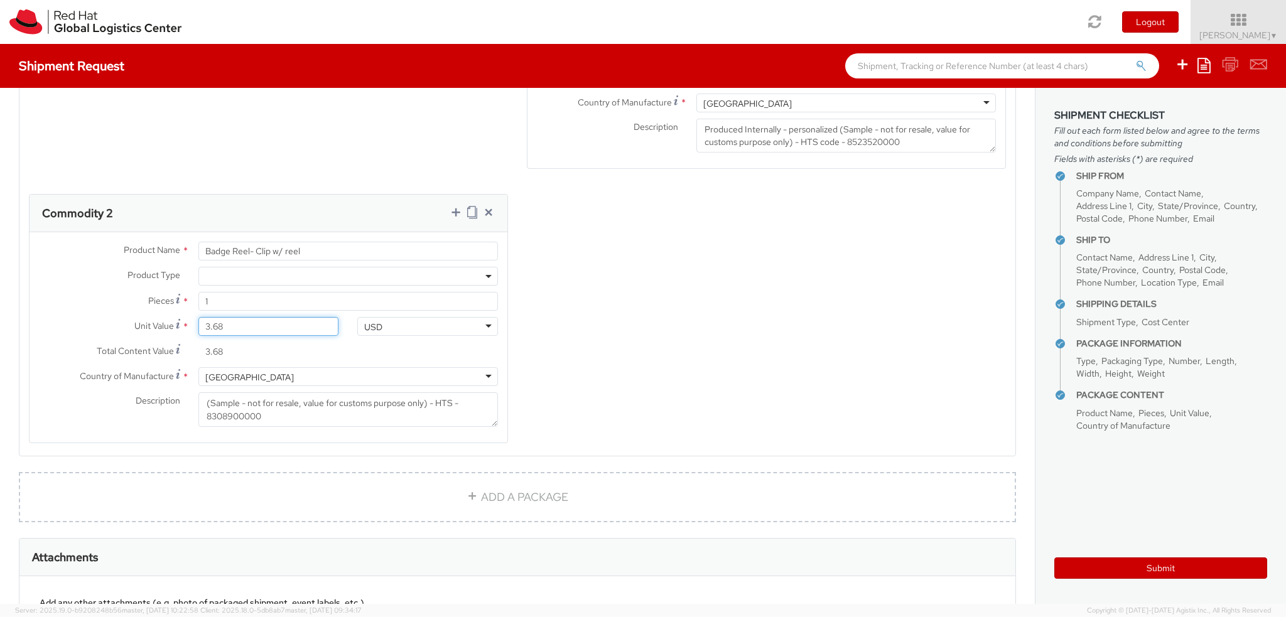
type input "0.00"
type input "0.60"
type input "0.63"
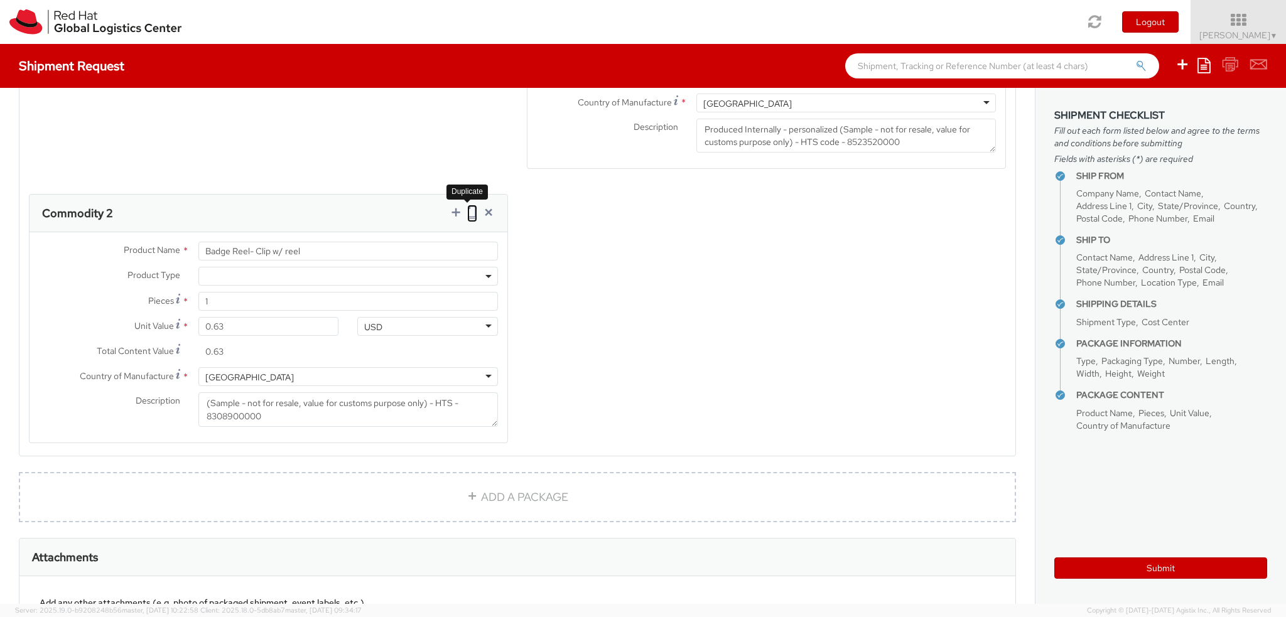
click at [467, 212] on icon at bounding box center [472, 212] width 10 height 13
select select
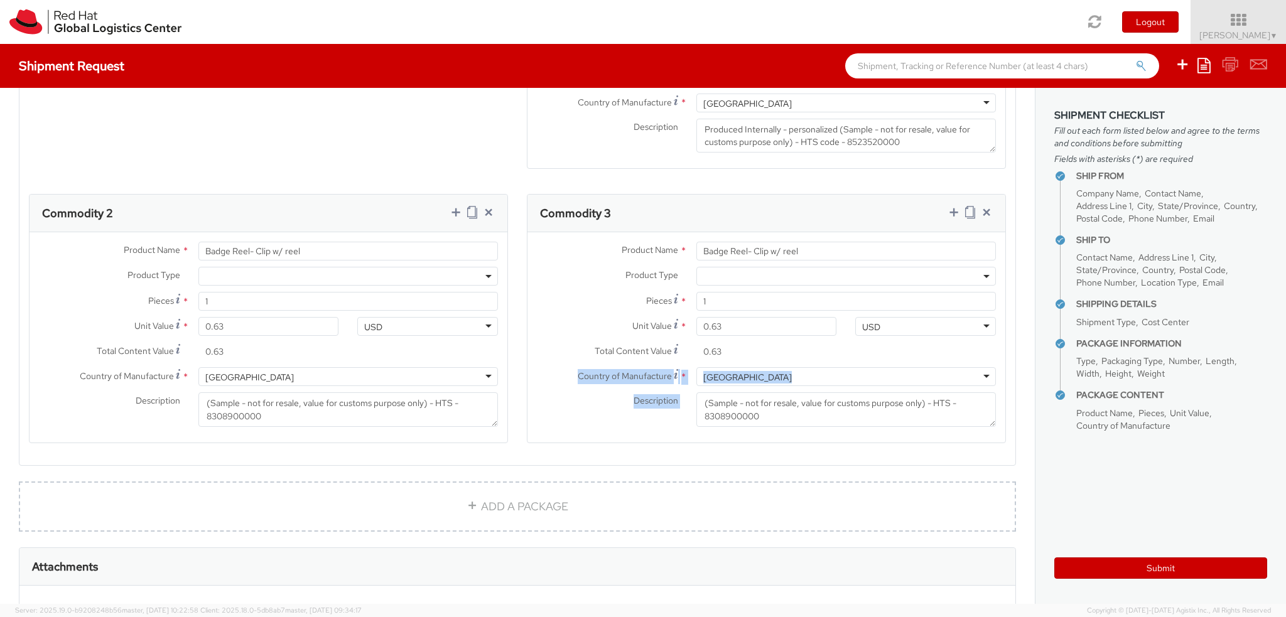
drag, startPoint x: 785, startPoint y: 428, endPoint x: 565, endPoint y: 379, distance: 224.6
click at [565, 379] on div "Country of Manufacture * [GEOGRAPHIC_DATA] [GEOGRAPHIC_DATA] [GEOGRAPHIC_DATA] …" at bounding box center [767, 400] width 478 height 66
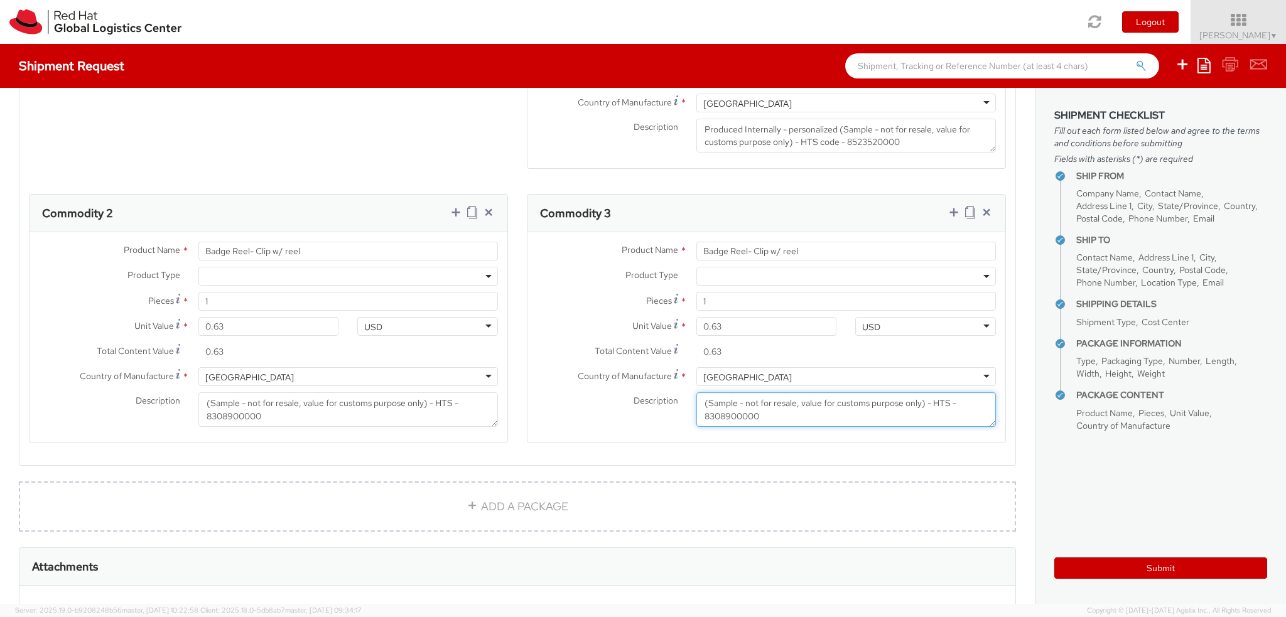
click at [781, 410] on textarea "(Sample - not for resale, value for customs purpose only) - HTS - 8308900000" at bounding box center [847, 410] width 300 height 35
drag, startPoint x: 773, startPoint y: 413, endPoint x: 611, endPoint y: 371, distance: 168.2
click at [611, 371] on div "Country of Manufacture * [GEOGRAPHIC_DATA] [GEOGRAPHIC_DATA] [GEOGRAPHIC_DATA] …" at bounding box center [767, 400] width 478 height 66
paste textarea "Badge Holder - - Plastic wallet/sleeve (Sample - not for resale, value for cust…"
drag, startPoint x: 846, startPoint y: 402, endPoint x: 568, endPoint y: 389, distance: 278.6
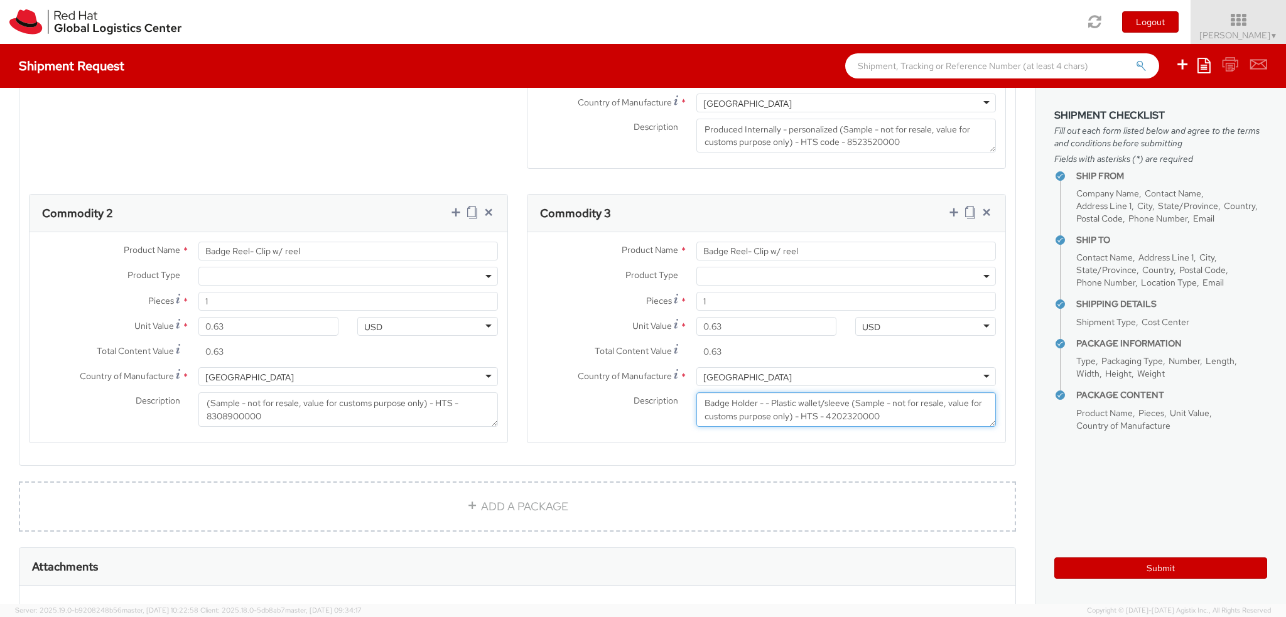
click at [568, 389] on div "Country of Manufacture * [GEOGRAPHIC_DATA] [GEOGRAPHIC_DATA] [GEOGRAPHIC_DATA] …" at bounding box center [767, 400] width 478 height 66
type textarea "(Sample - not for resale, value for customs purpose only) - HTS - 4202320000"
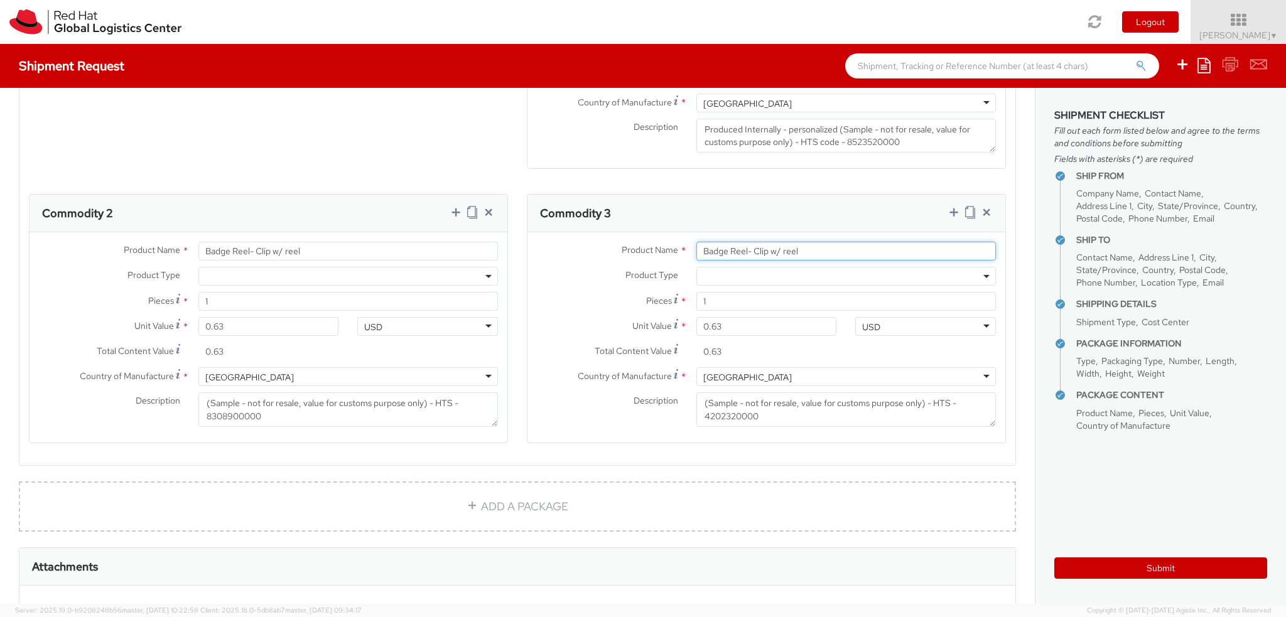
click at [809, 251] on input "Badge Reel- Clip w/ reel" at bounding box center [847, 251] width 300 height 19
paste input "Holder - - Plastic wallet/sleeve"
type input "Badge Holder - - Plastic wallet/sleeve"
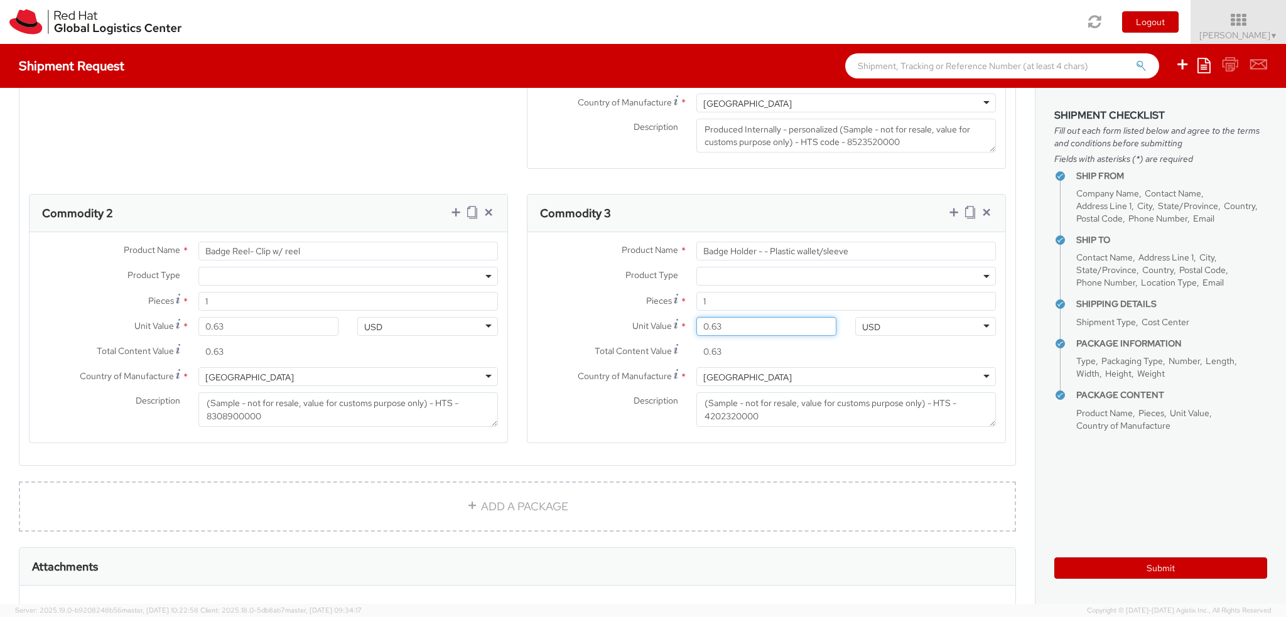
click at [731, 331] on input "0.63" at bounding box center [767, 326] width 141 height 19
type input "2.00"
type input "23.00"
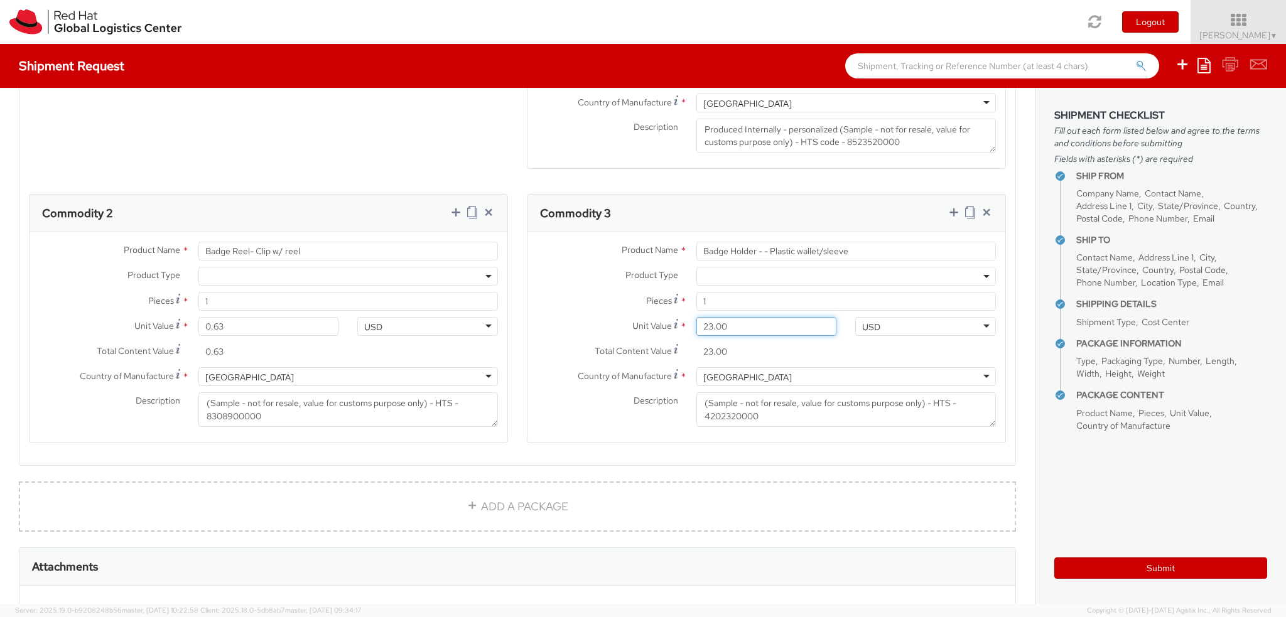
drag, startPoint x: 742, startPoint y: 319, endPoint x: 545, endPoint y: 327, distance: 196.8
click at [545, 327] on div "Unit Value * 23.00" at bounding box center [687, 326] width 318 height 19
type input "0.00"
type input "0.20"
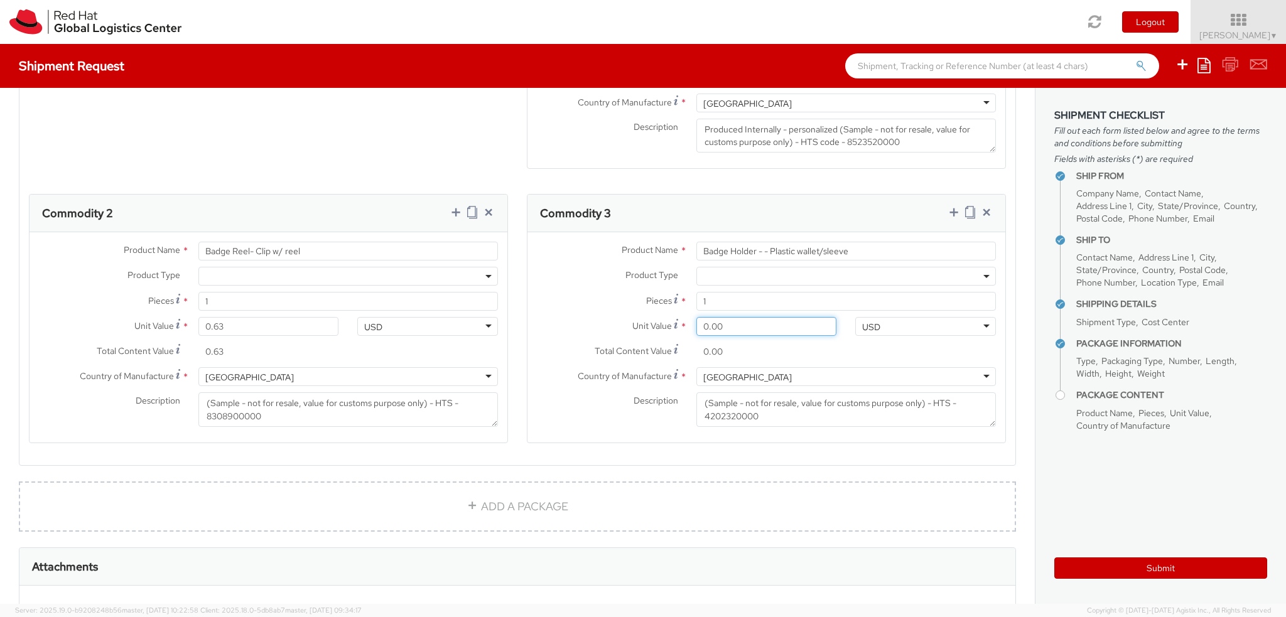
type input "0.20"
type input "0.23"
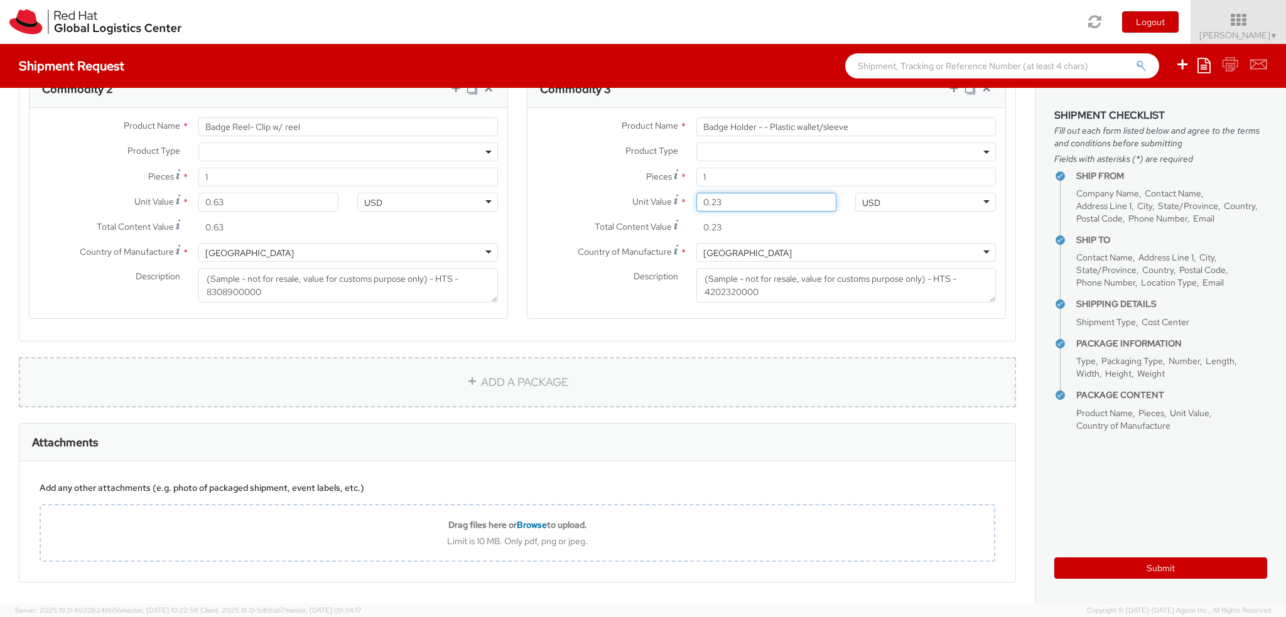
scroll to position [920, 0]
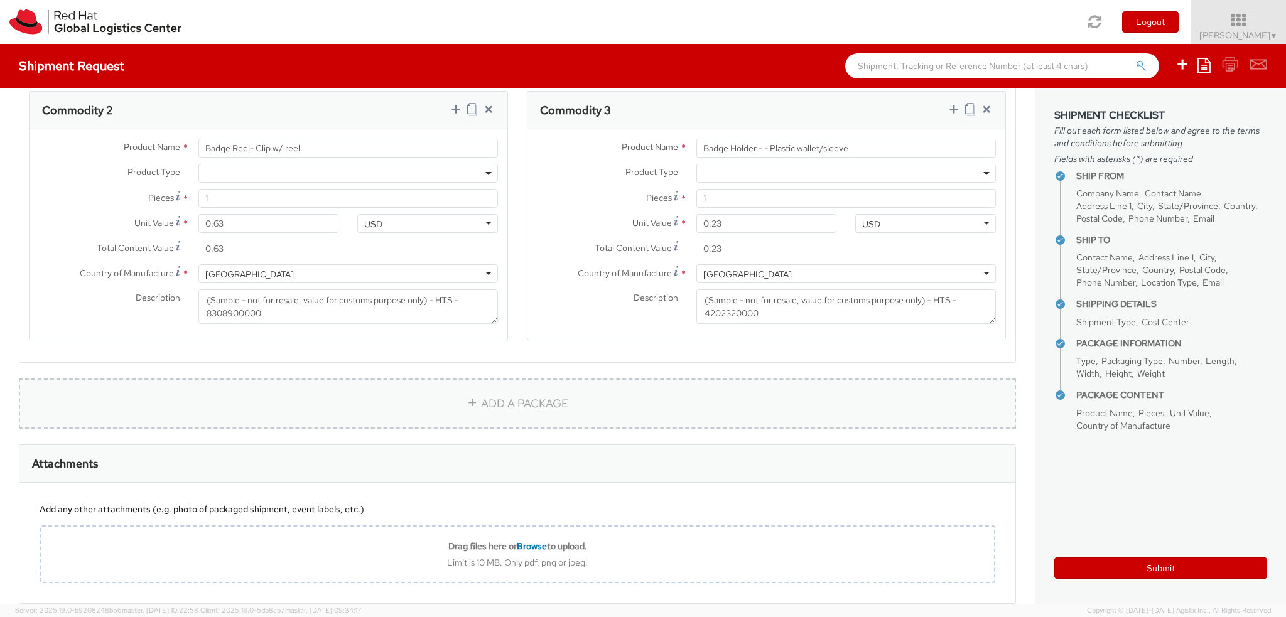
click at [561, 418] on link "ADD A PACKAGE" at bounding box center [517, 404] width 997 height 50
select select
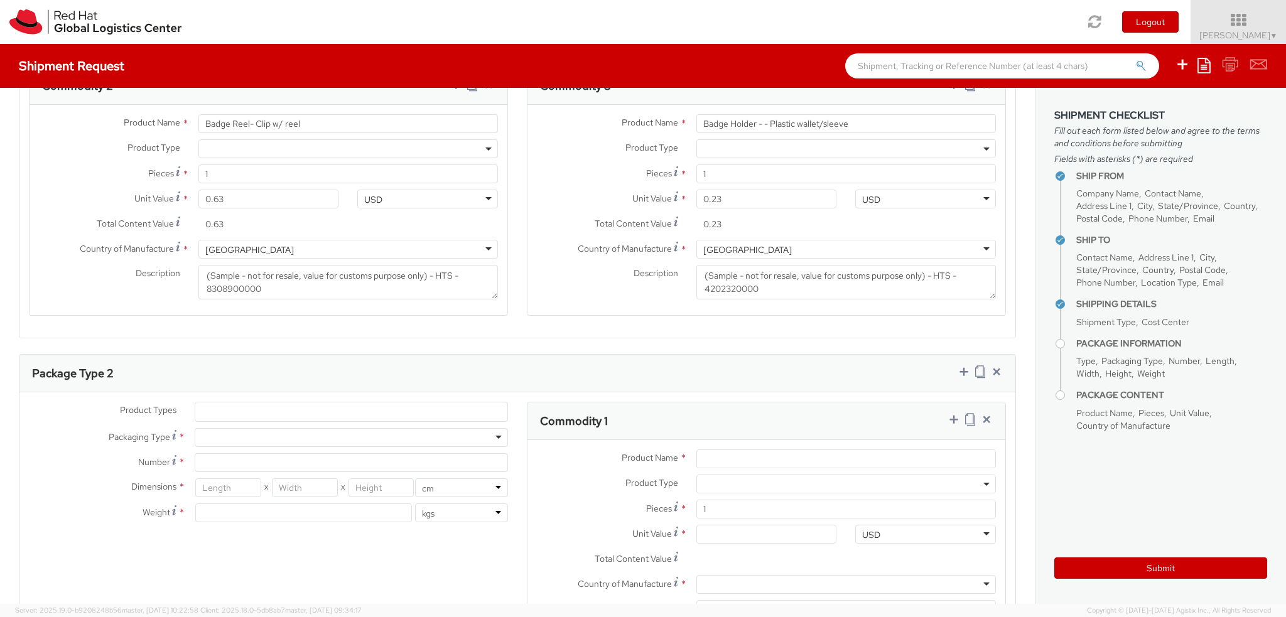
scroll to position [982, 0]
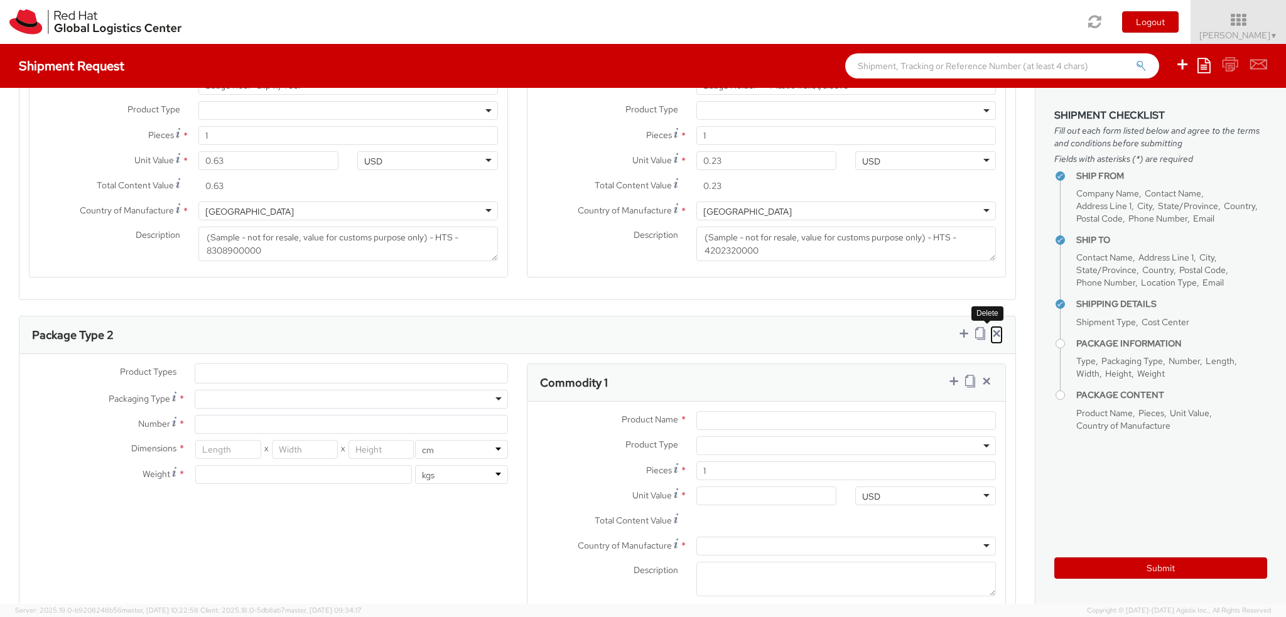
click at [991, 337] on icon at bounding box center [997, 333] width 13 height 13
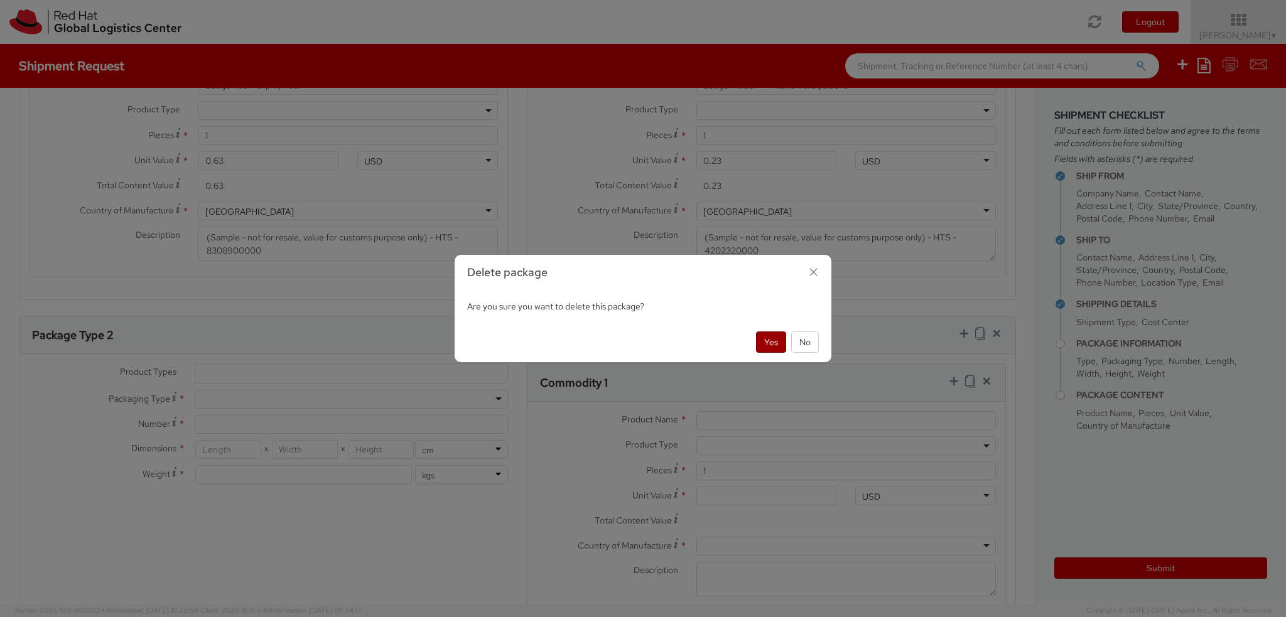
click at [778, 347] on button "Yes" at bounding box center [771, 342] width 30 height 21
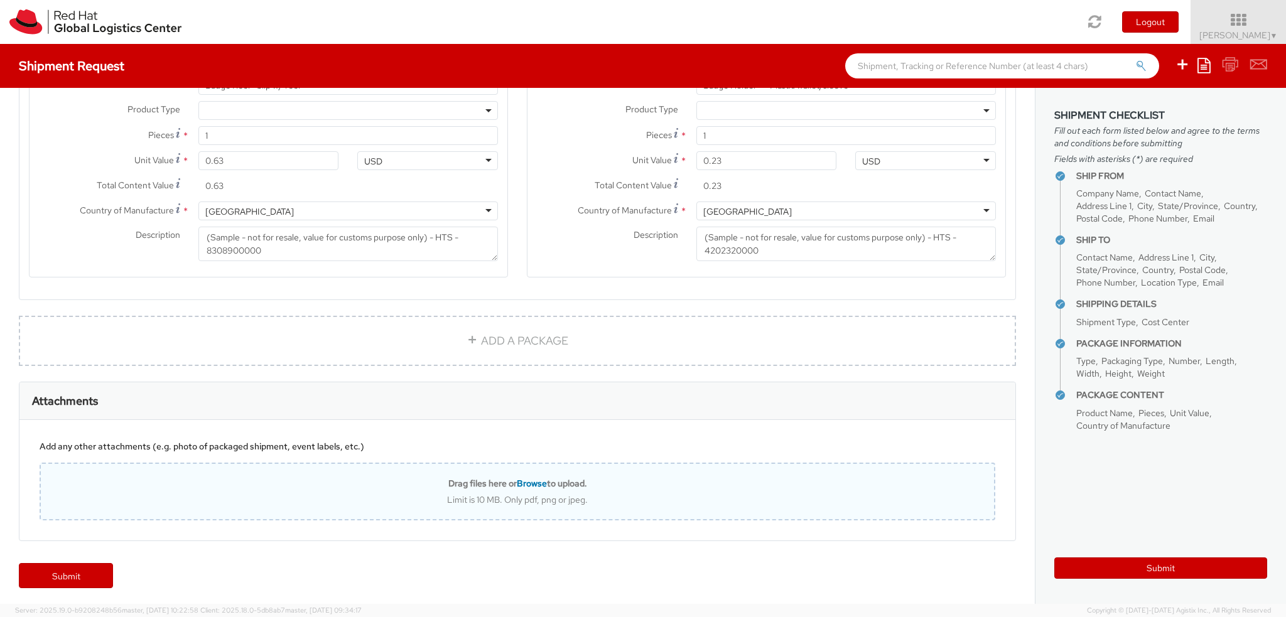
click at [567, 478] on b "Drag files here or Browse to upload." at bounding box center [517, 483] width 139 height 11
type input "C:\fakepath\Sales order.pdf"
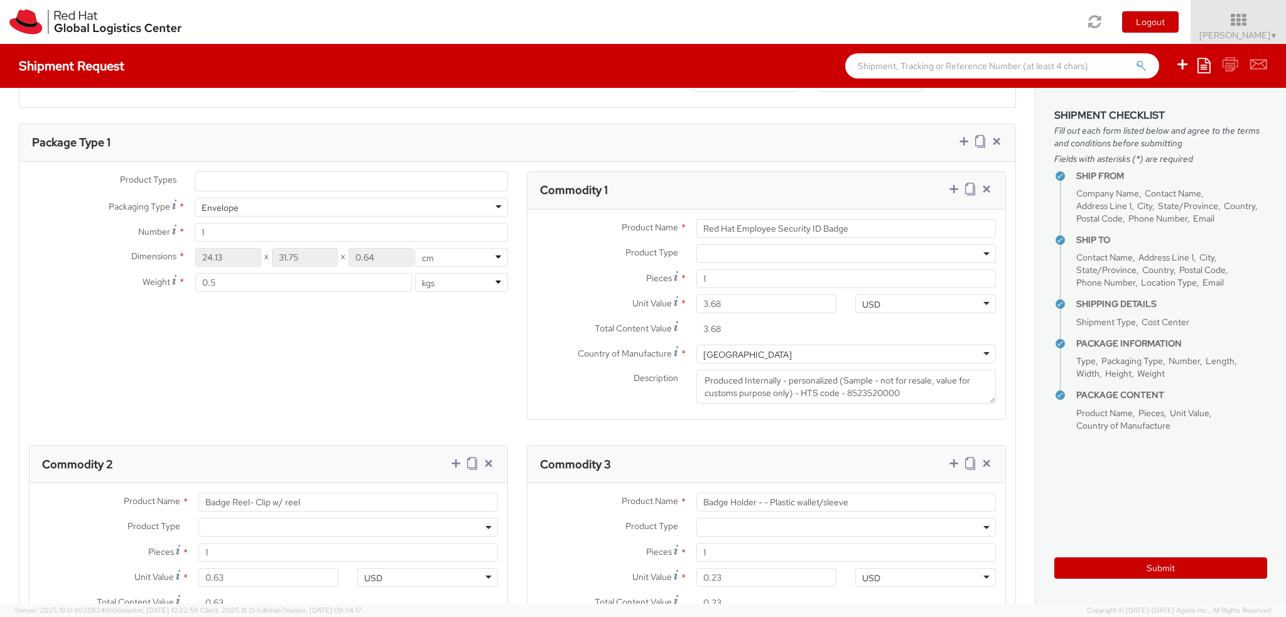
scroll to position [879, 0]
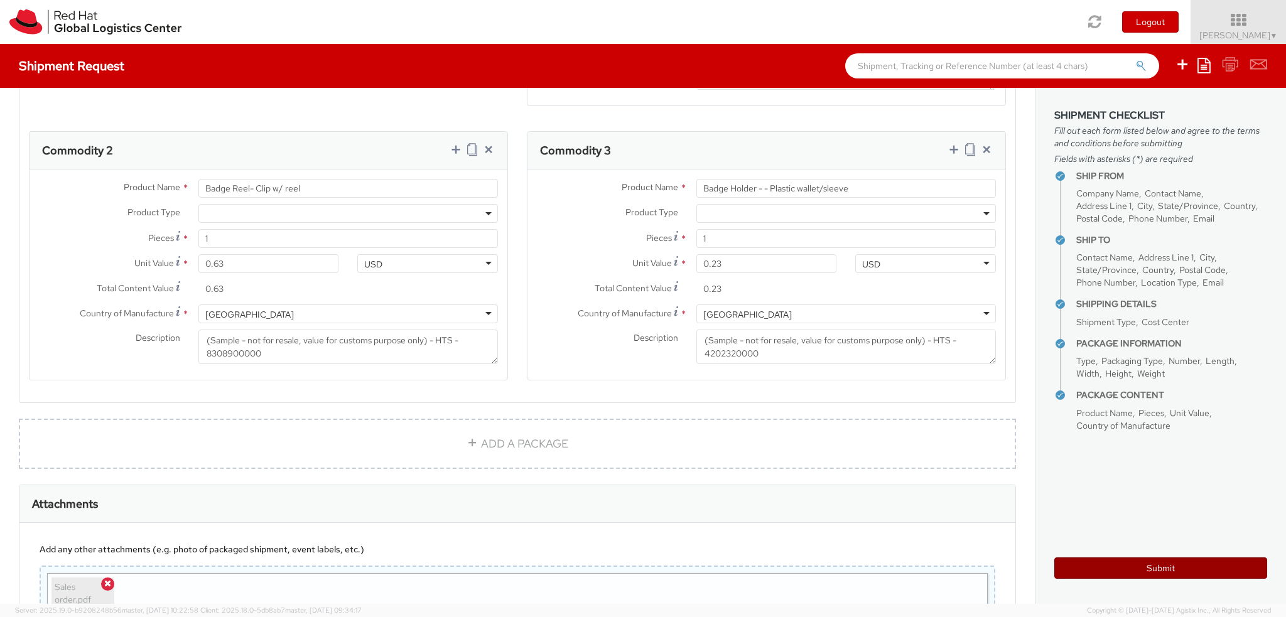
click at [1158, 570] on button "Submit" at bounding box center [1161, 568] width 213 height 21
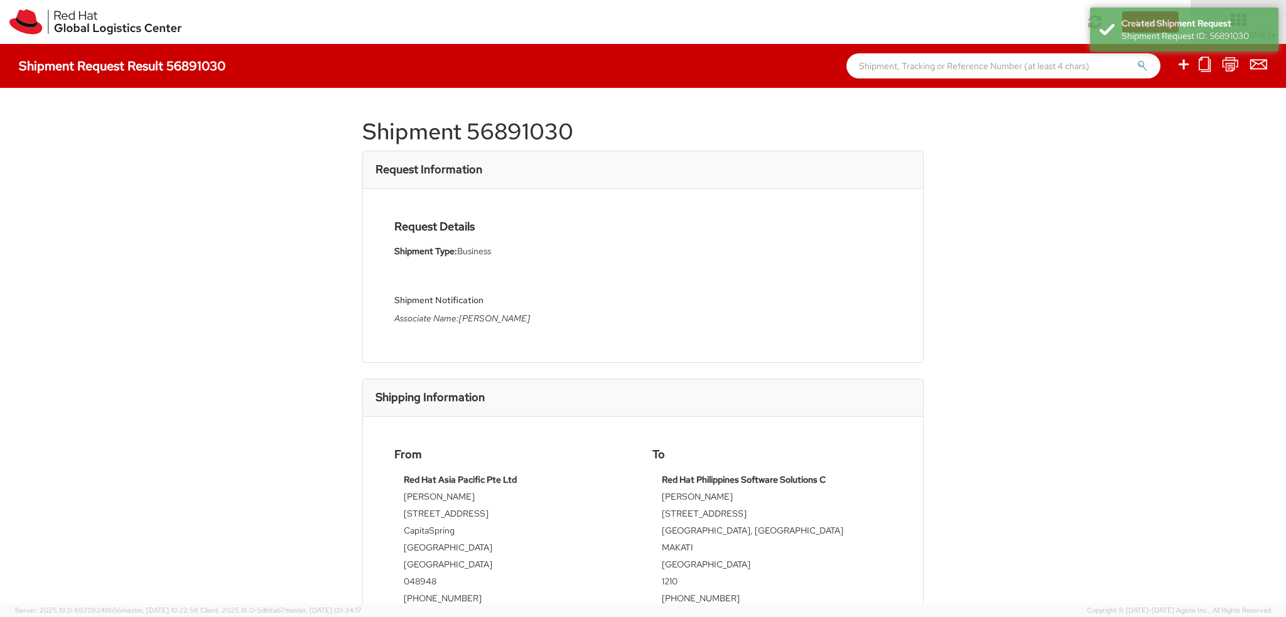
click at [500, 137] on h1 "Shipment 56891030" at bounding box center [643, 131] width 562 height 25
copy div "Shipment 56891030"
